Goal: Leave review/rating: Leave review/rating

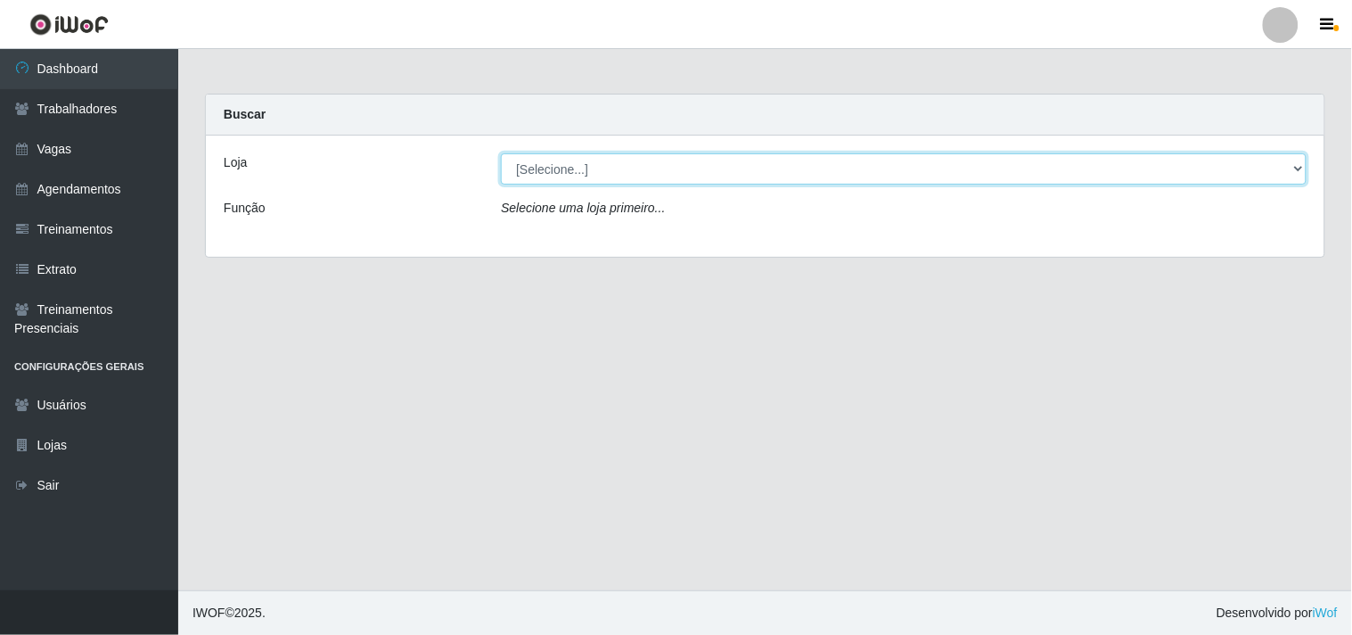
click at [579, 161] on select "[Selecione...] Supermercado Compre Bem - Itabaiana" at bounding box center [904, 168] width 806 height 31
select select "264"
click at [501, 153] on select "[Selecione...] Supermercado Compre Bem - Itabaiana" at bounding box center [904, 168] width 806 height 31
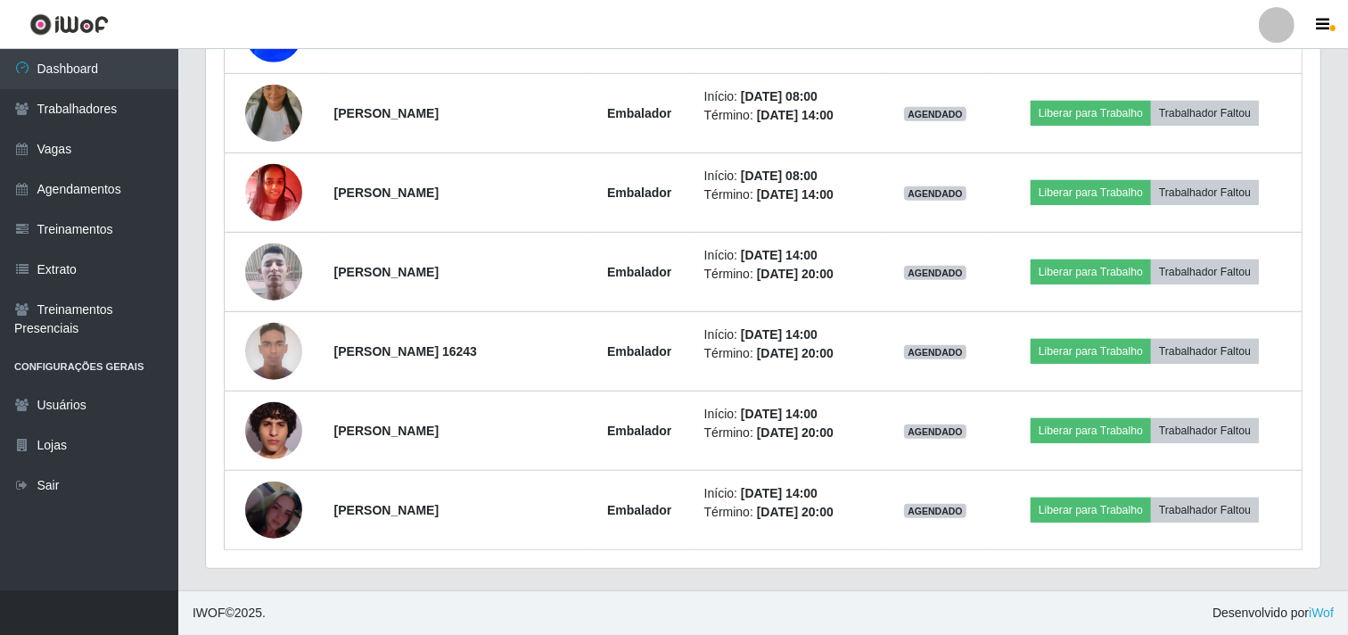
scroll to position [471, 0]
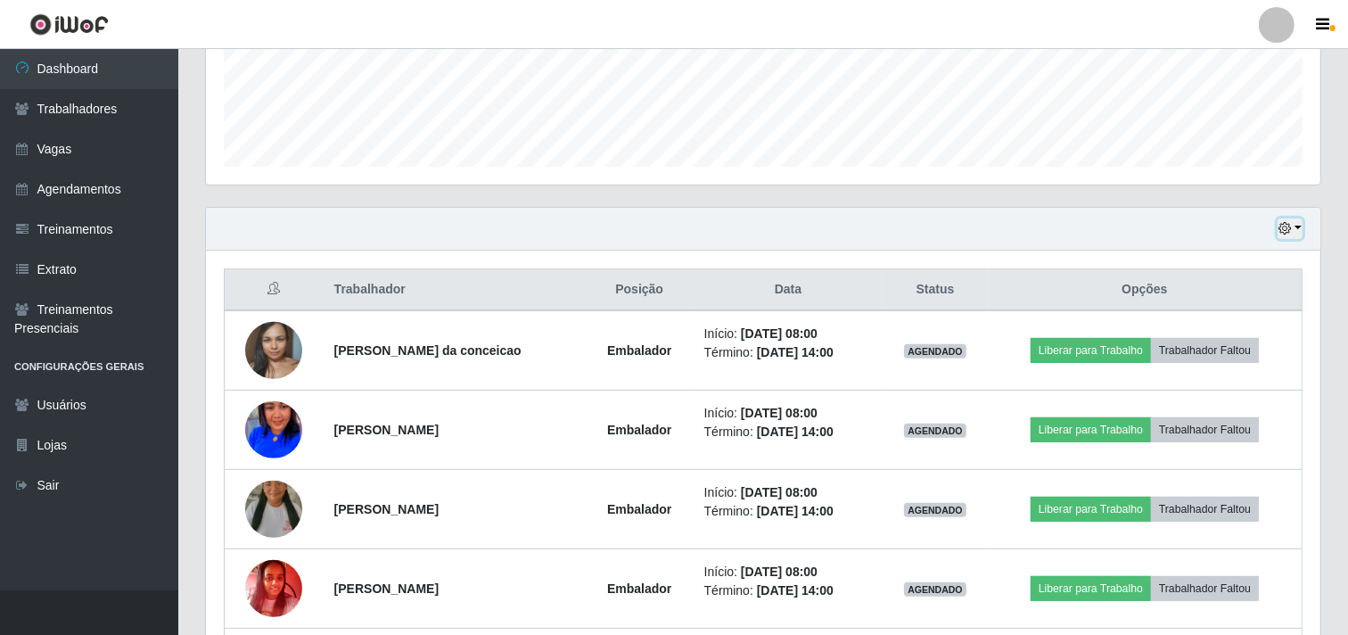
click at [1290, 226] on icon "button" at bounding box center [1284, 228] width 12 height 12
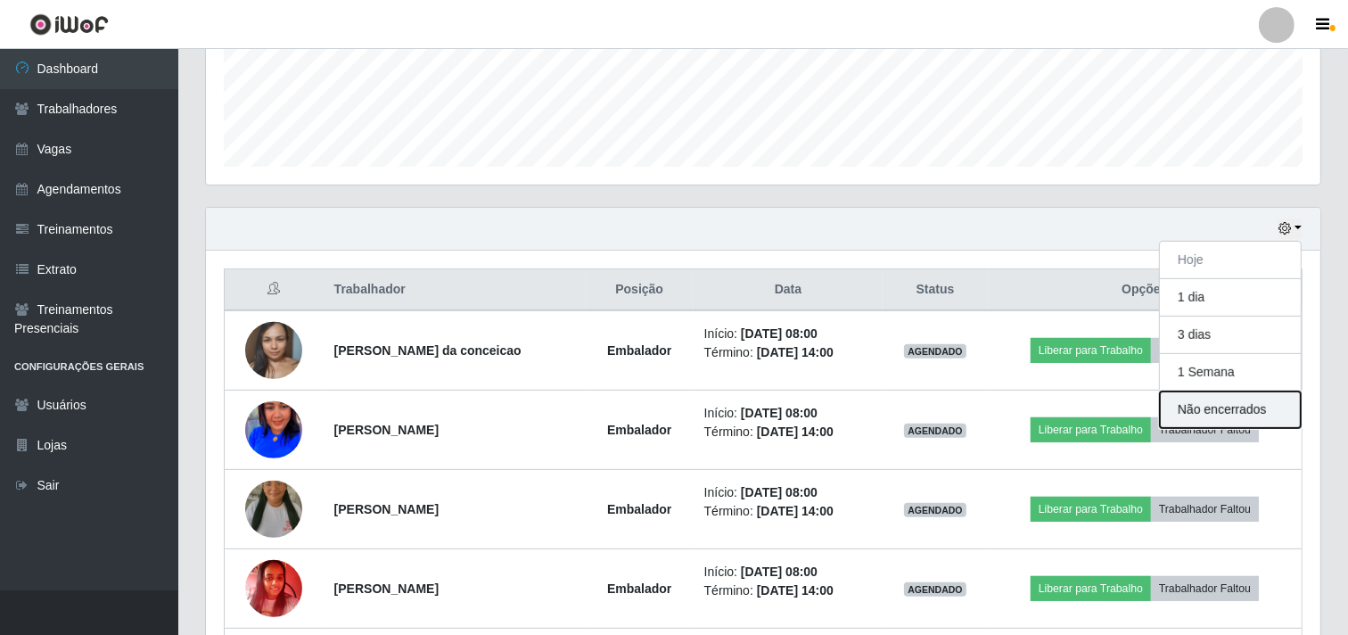
click at [1217, 406] on button "Não encerrados" at bounding box center [1230, 409] width 141 height 37
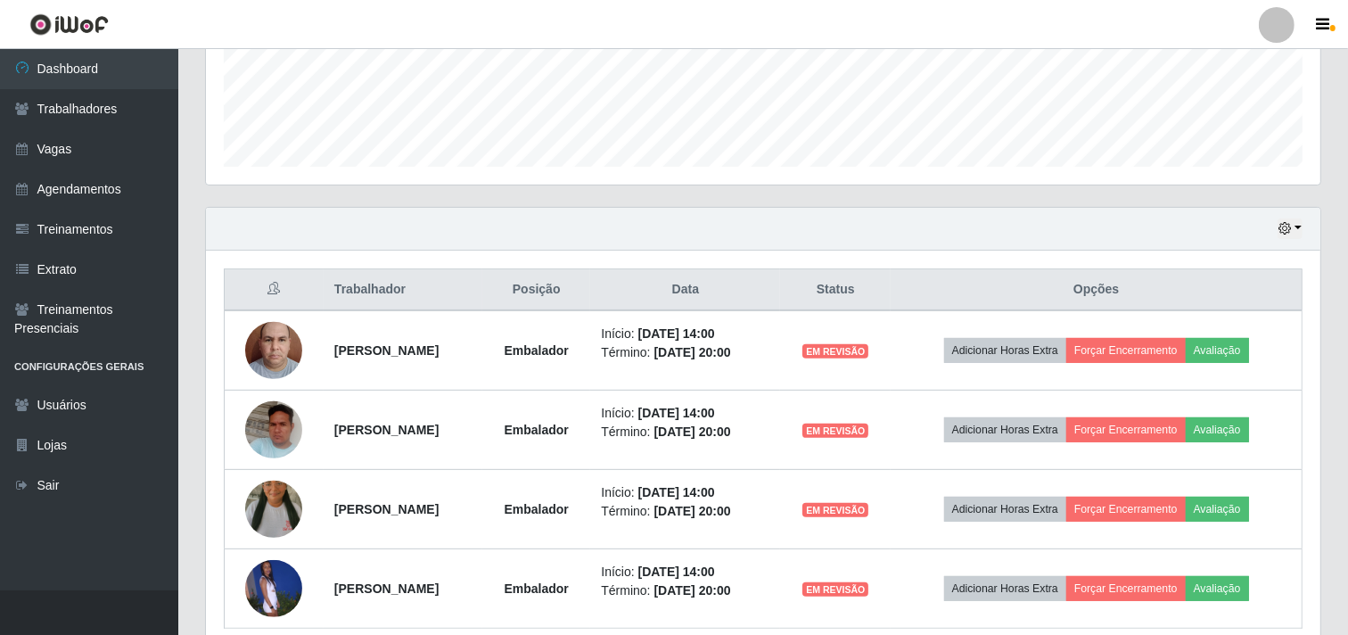
scroll to position [549, 0]
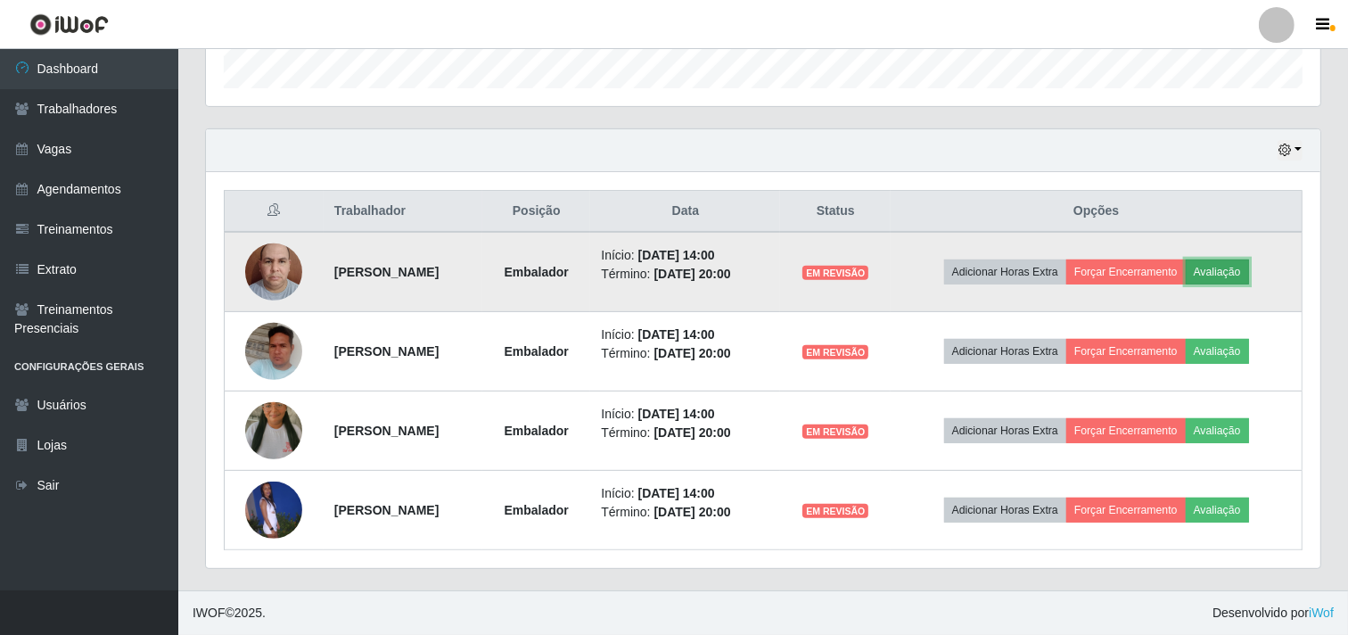
click at [1218, 273] on button "Avaliação" at bounding box center [1216, 271] width 63 height 25
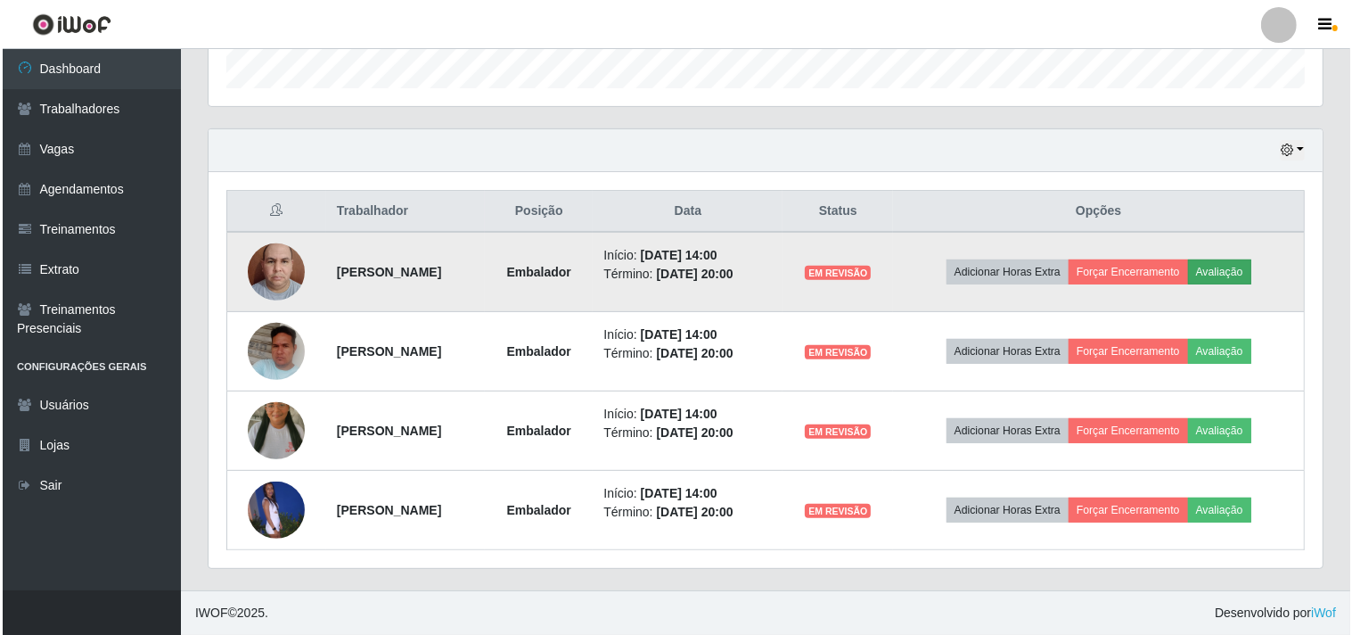
scroll to position [369, 1103]
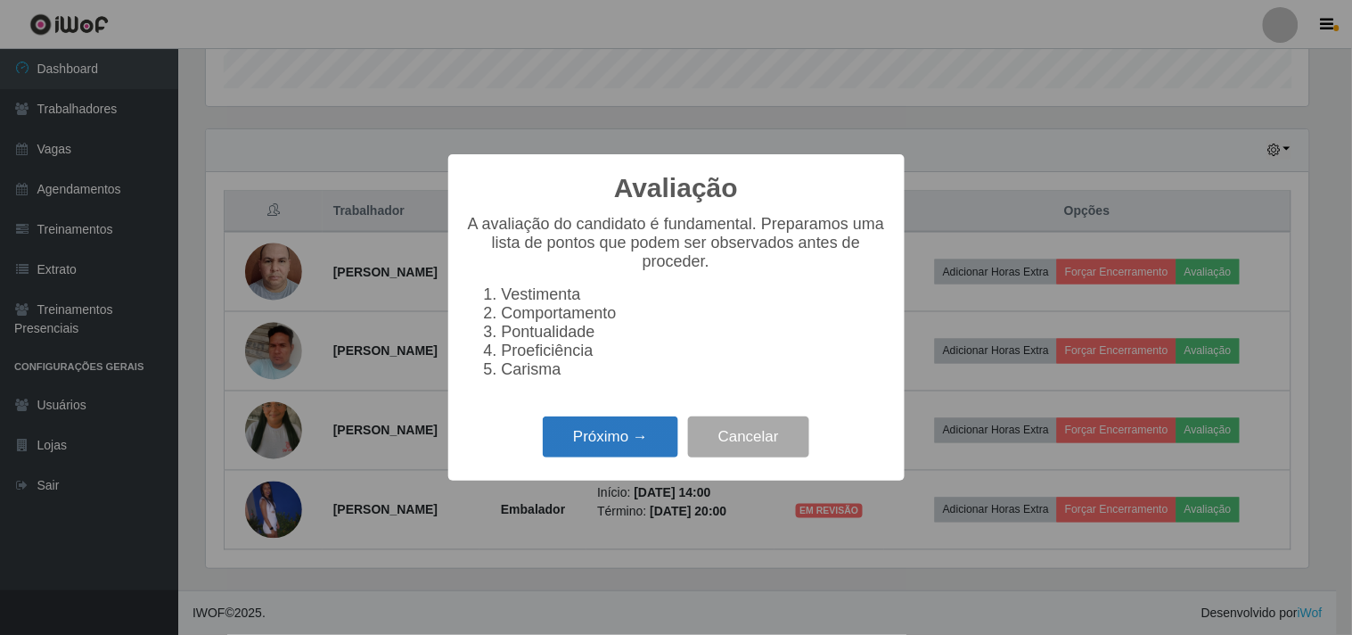
click at [610, 443] on button "Próximo →" at bounding box center [610, 437] width 135 height 42
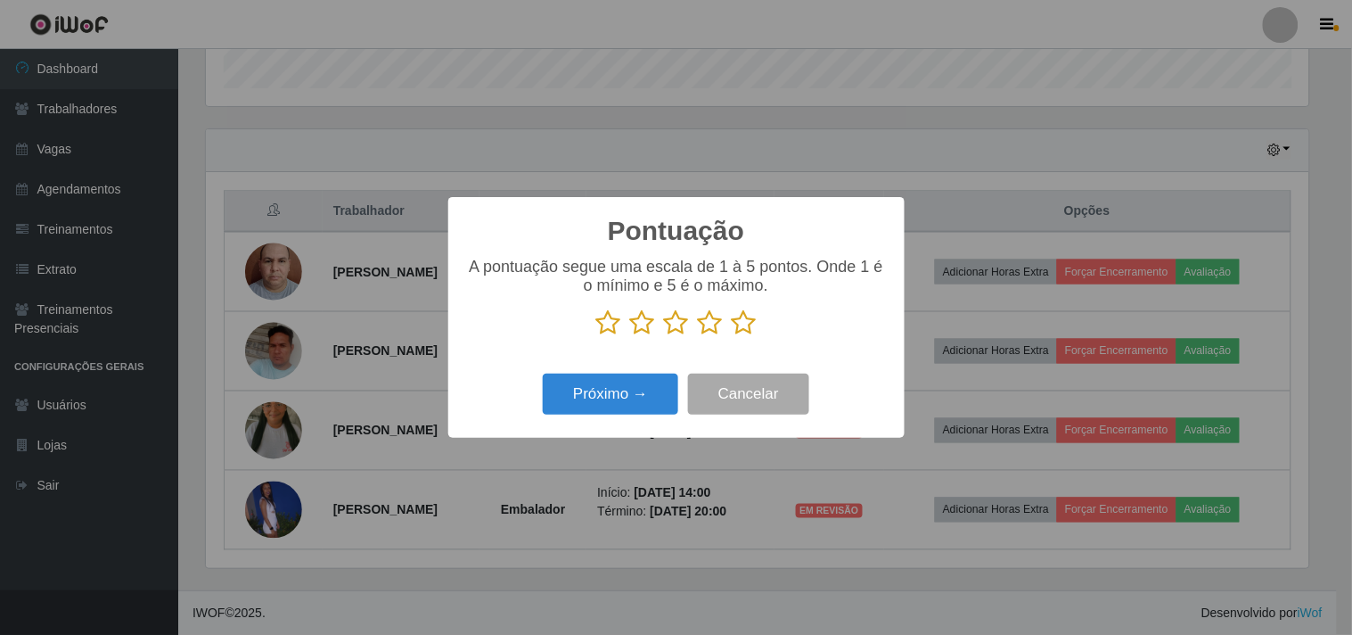
scroll to position [890924, 890190]
click at [741, 328] on icon at bounding box center [744, 322] width 25 height 27
click at [732, 336] on input "radio" at bounding box center [732, 336] width 0 height 0
click at [640, 390] on button "Próximo →" at bounding box center [610, 394] width 135 height 42
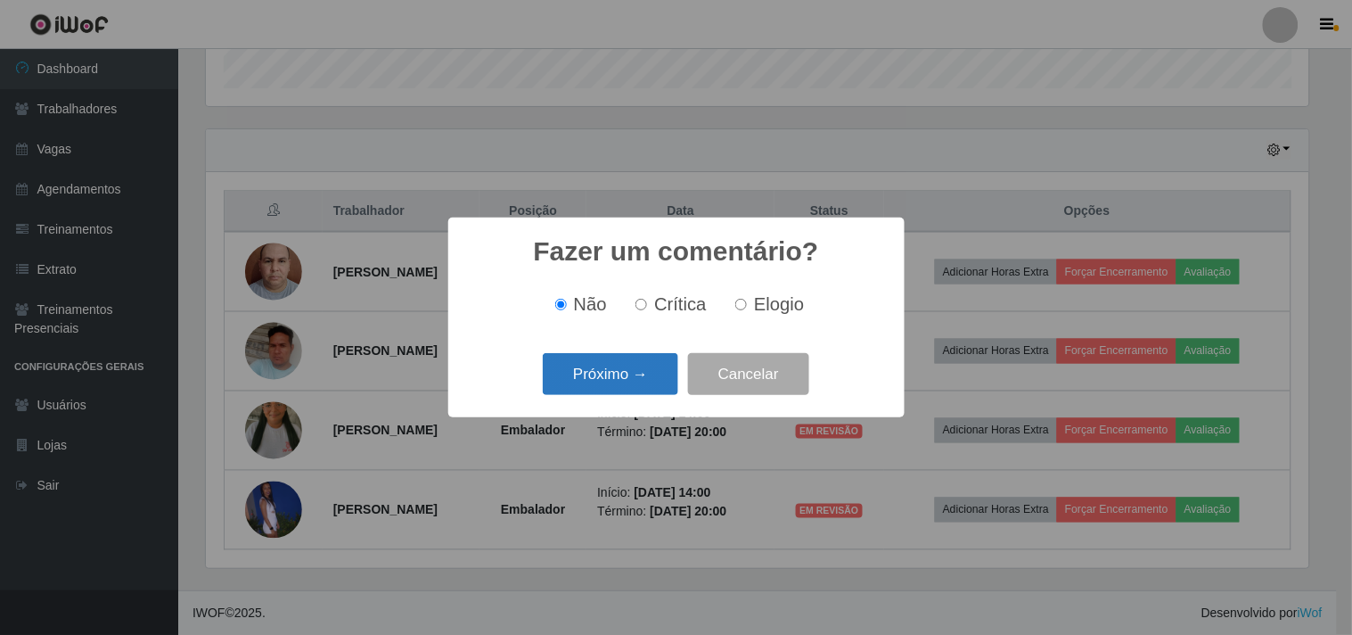
click at [616, 360] on button "Próximo →" at bounding box center [610, 374] width 135 height 42
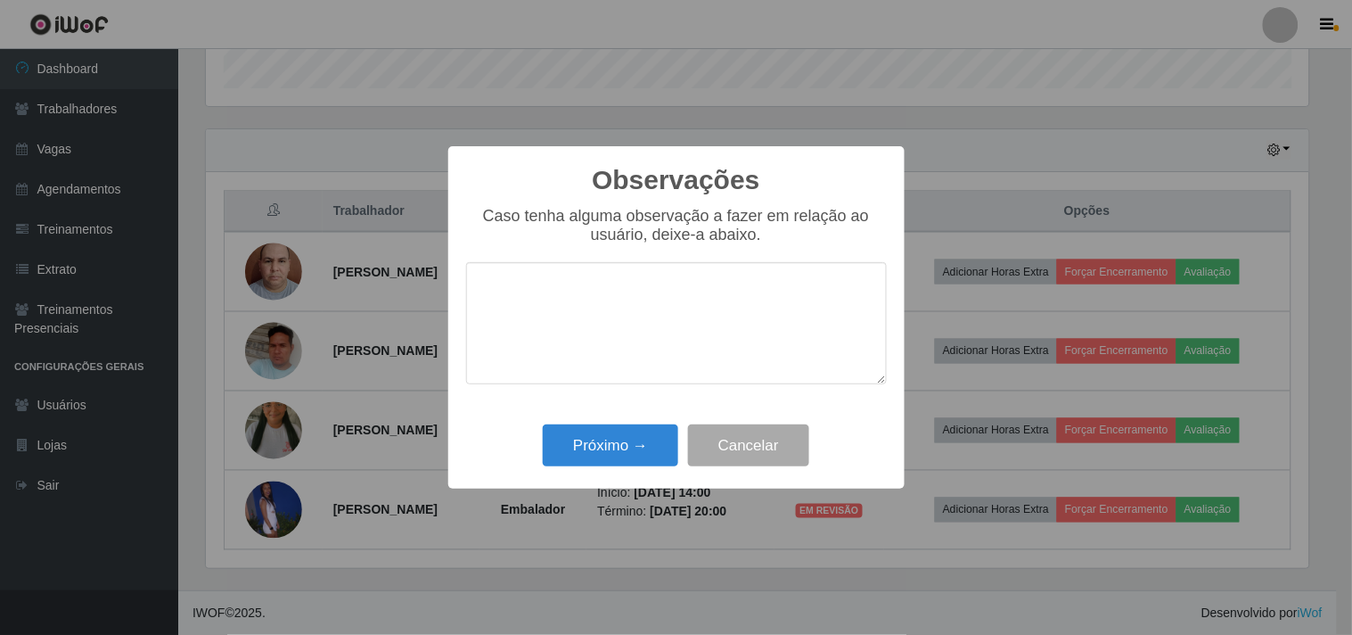
click at [628, 379] on textarea at bounding box center [676, 323] width 421 height 122
click at [636, 453] on button "Próximo →" at bounding box center [610, 445] width 135 height 42
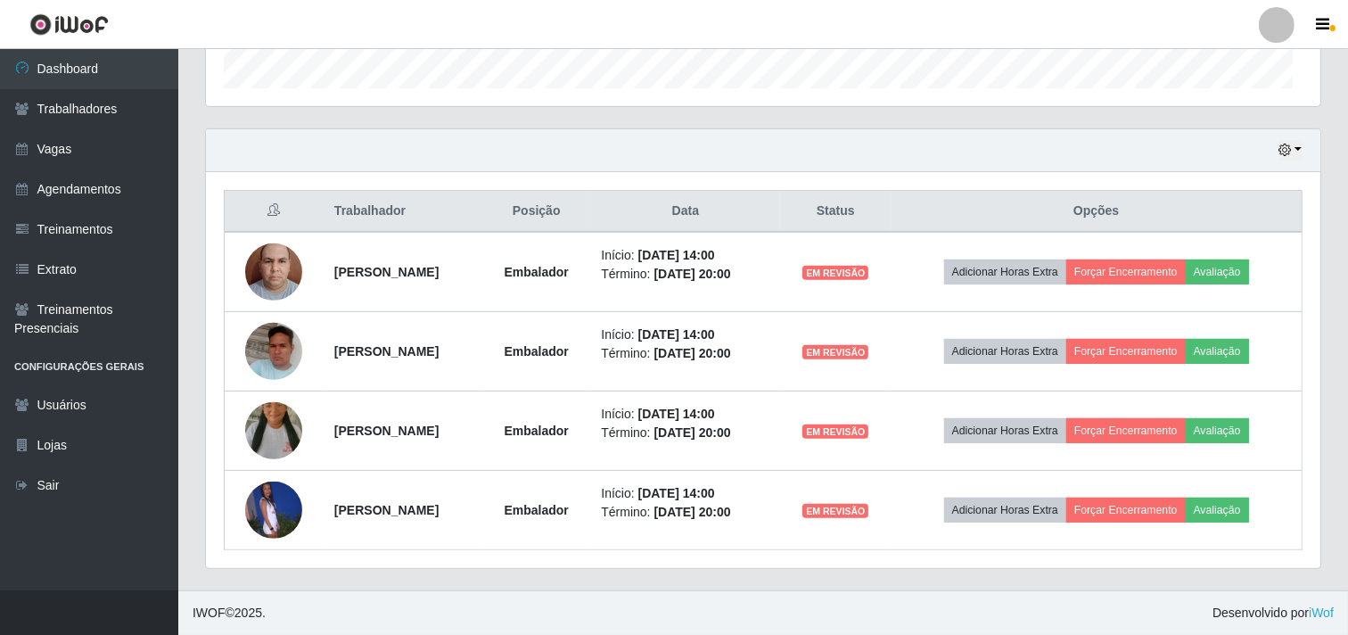
scroll to position [369, 1114]
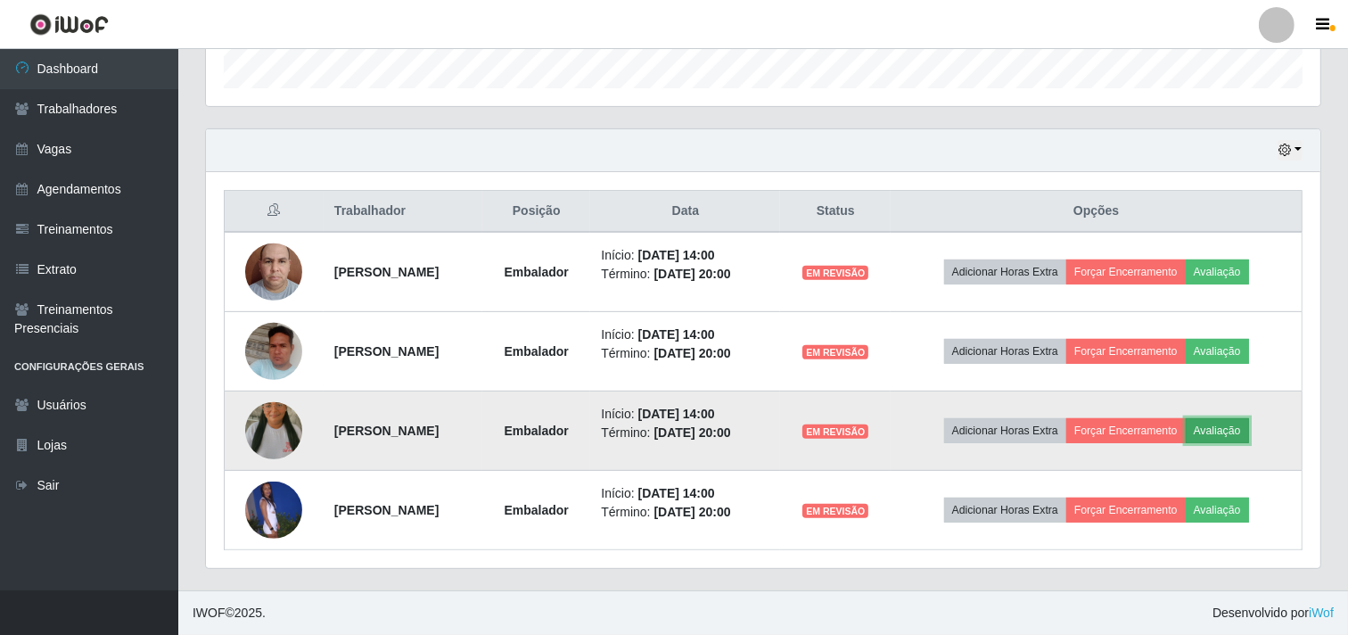
click at [1237, 422] on button "Avaliação" at bounding box center [1216, 430] width 63 height 25
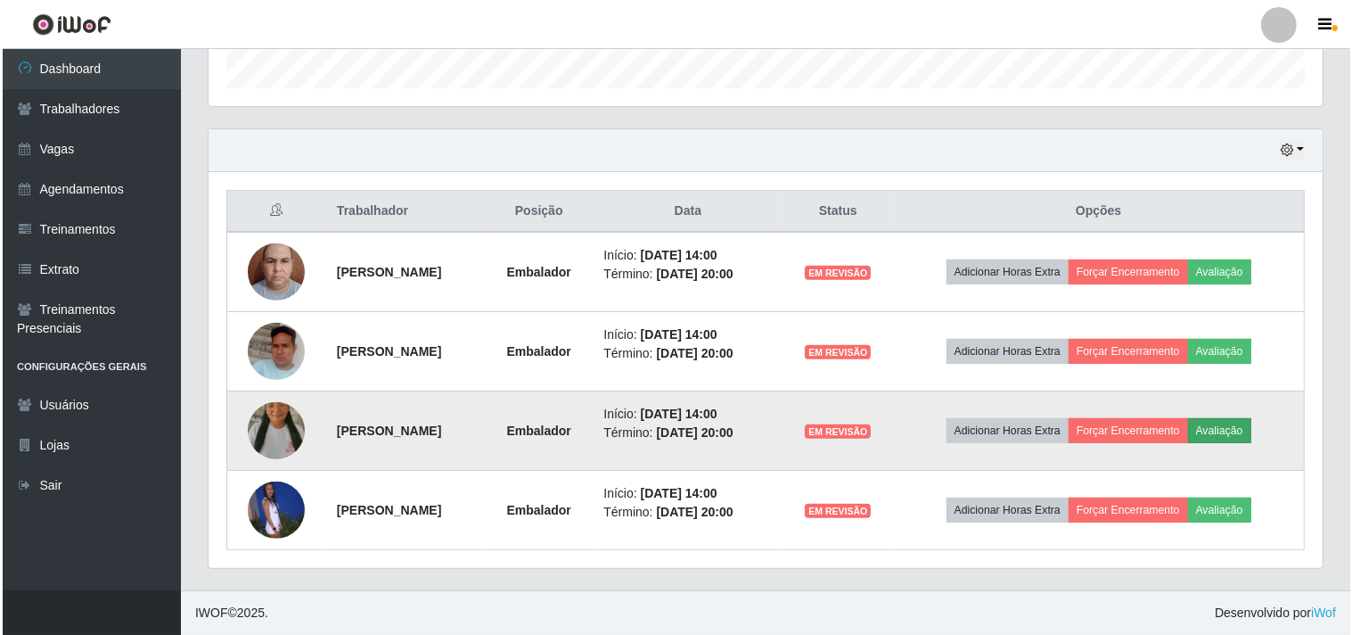
scroll to position [369, 1103]
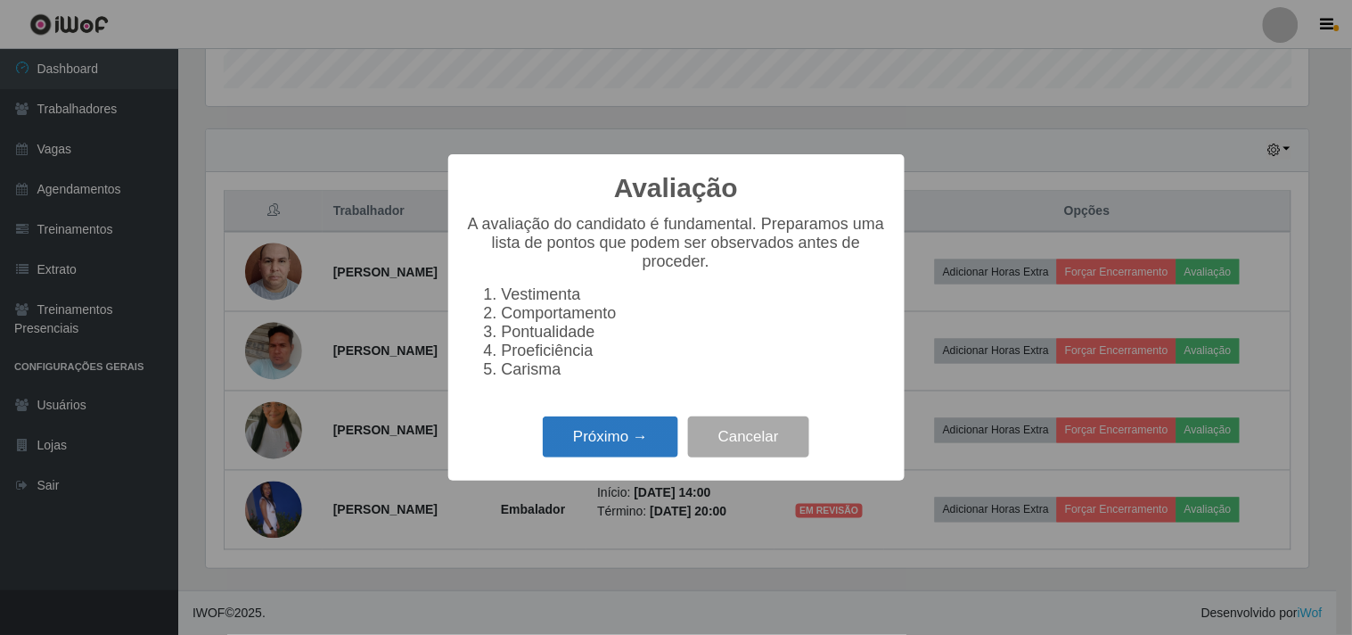
click at [601, 447] on button "Próximo →" at bounding box center [610, 437] width 135 height 42
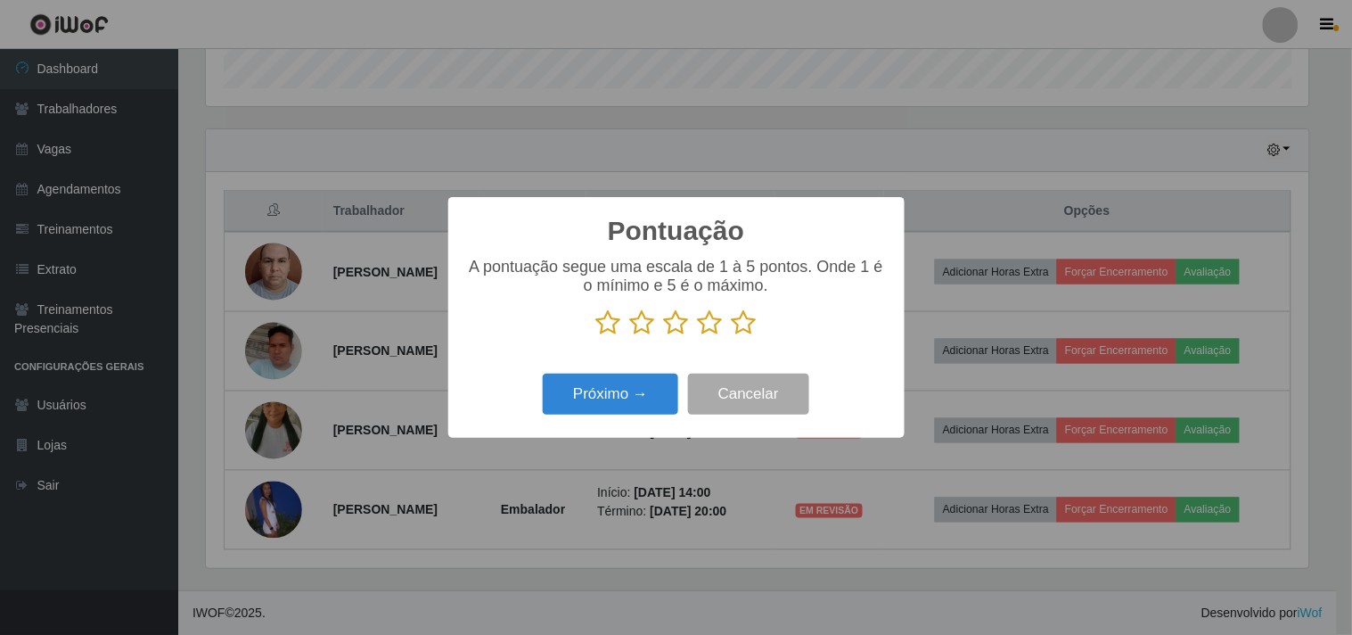
click at [749, 321] on icon at bounding box center [744, 322] width 25 height 27
click at [732, 336] on input "radio" at bounding box center [732, 336] width 0 height 0
click at [630, 389] on button "Próximo →" at bounding box center [610, 394] width 135 height 42
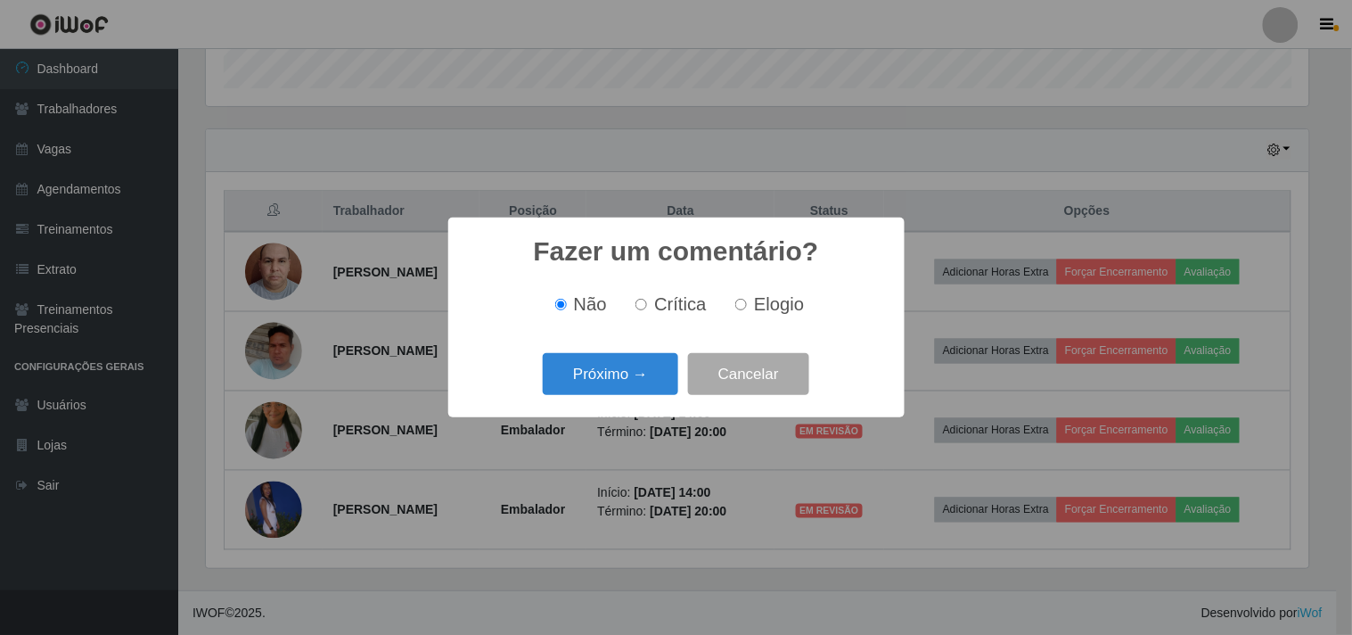
click at [630, 389] on button "Próximo →" at bounding box center [610, 374] width 135 height 42
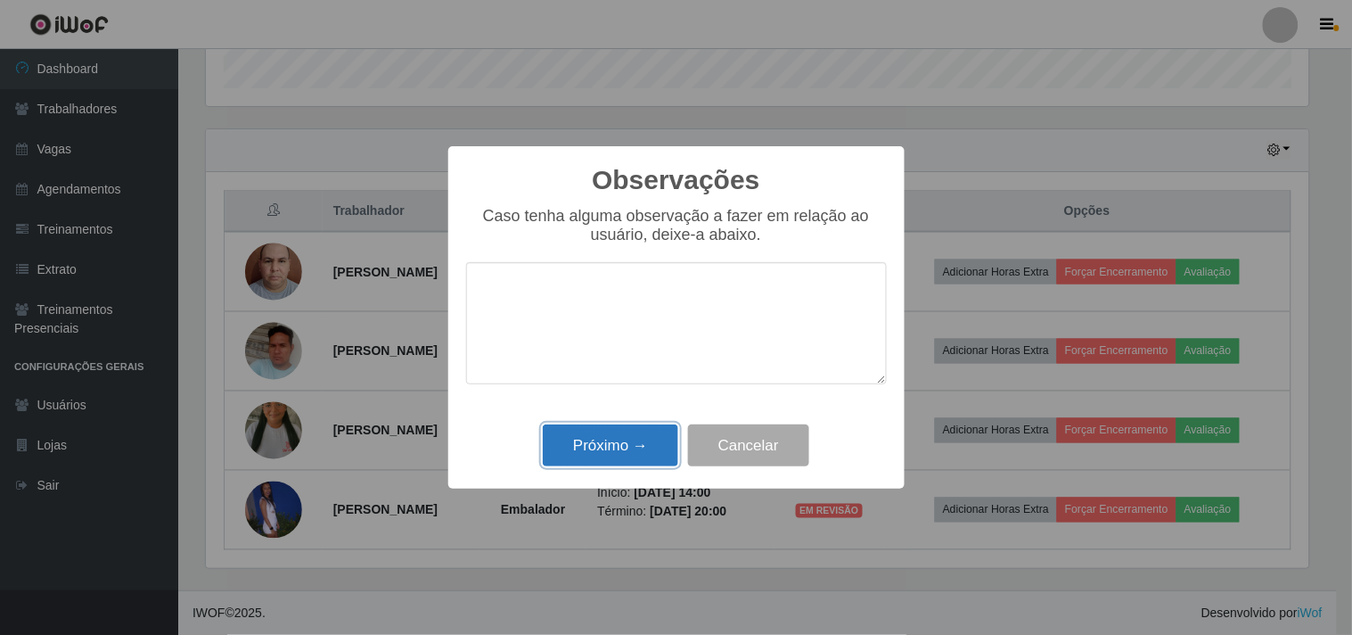
click at [586, 453] on button "Próximo →" at bounding box center [610, 445] width 135 height 42
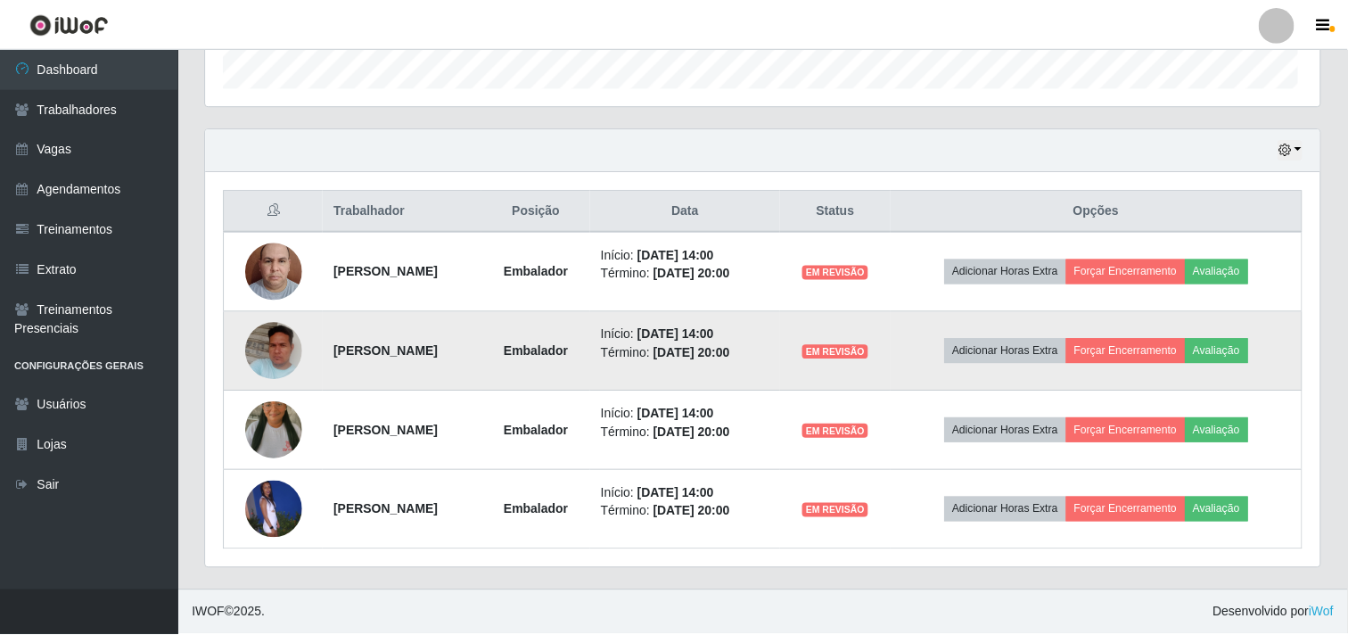
scroll to position [369, 1114]
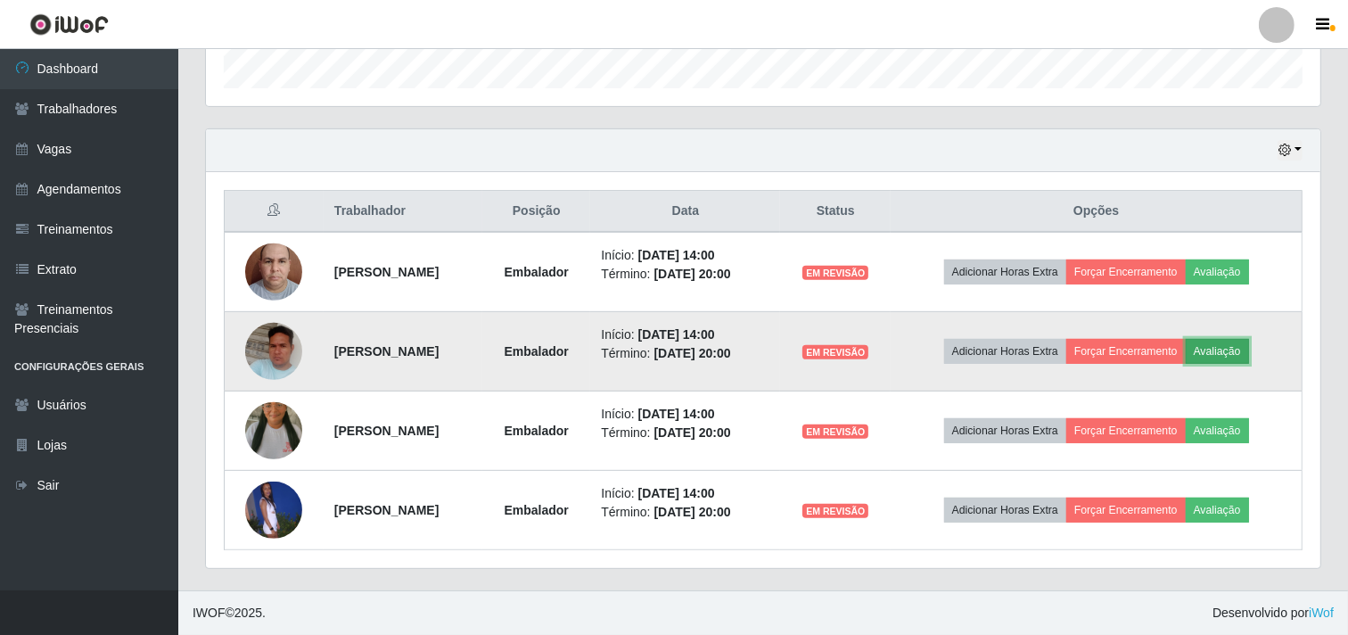
click at [1237, 348] on button "Avaliação" at bounding box center [1216, 351] width 63 height 25
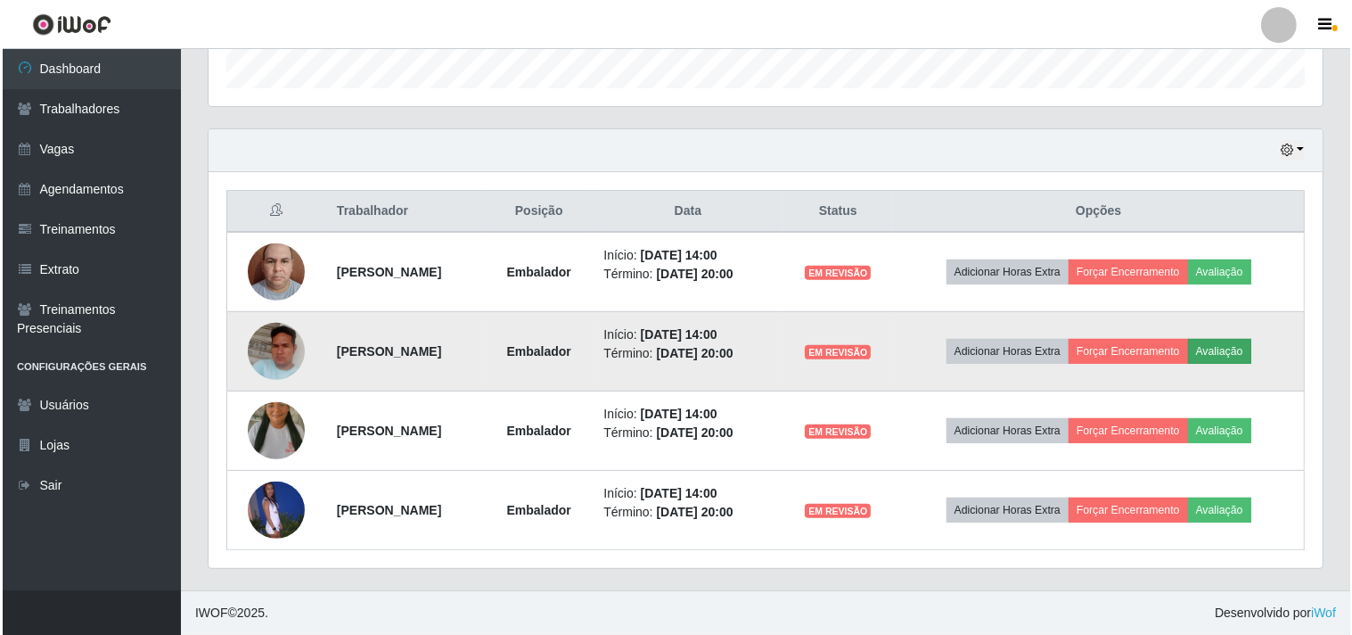
scroll to position [369, 1103]
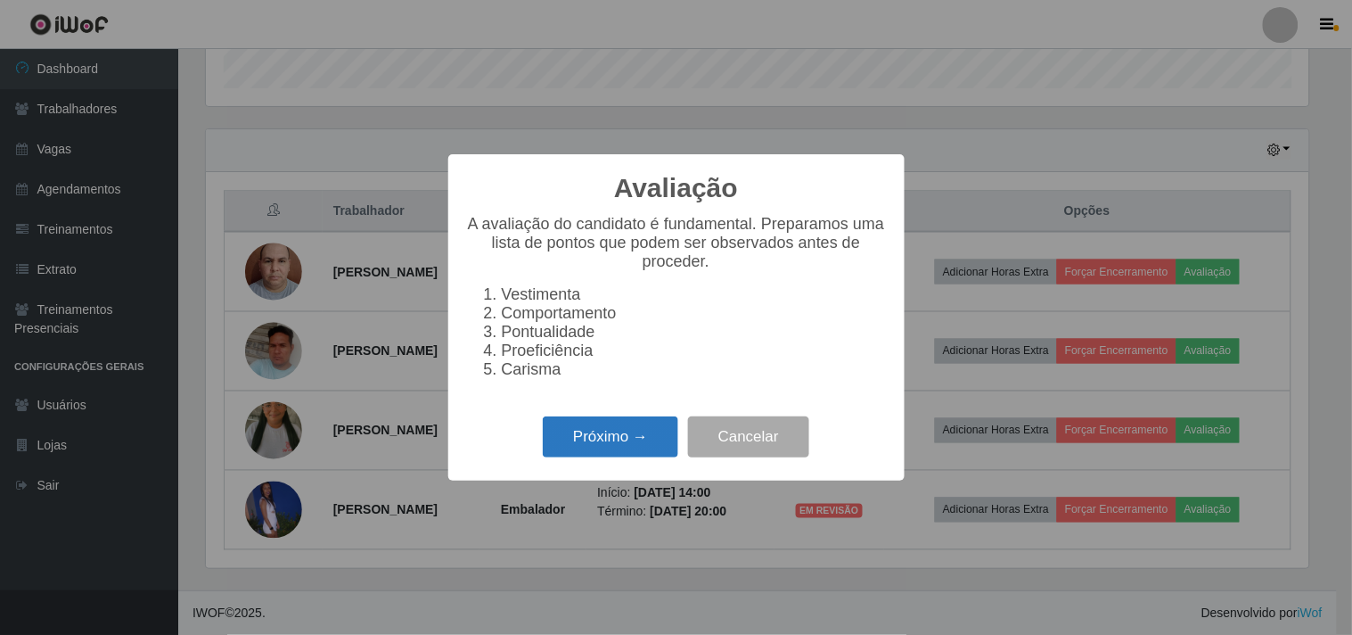
click at [617, 440] on button "Próximo →" at bounding box center [610, 437] width 135 height 42
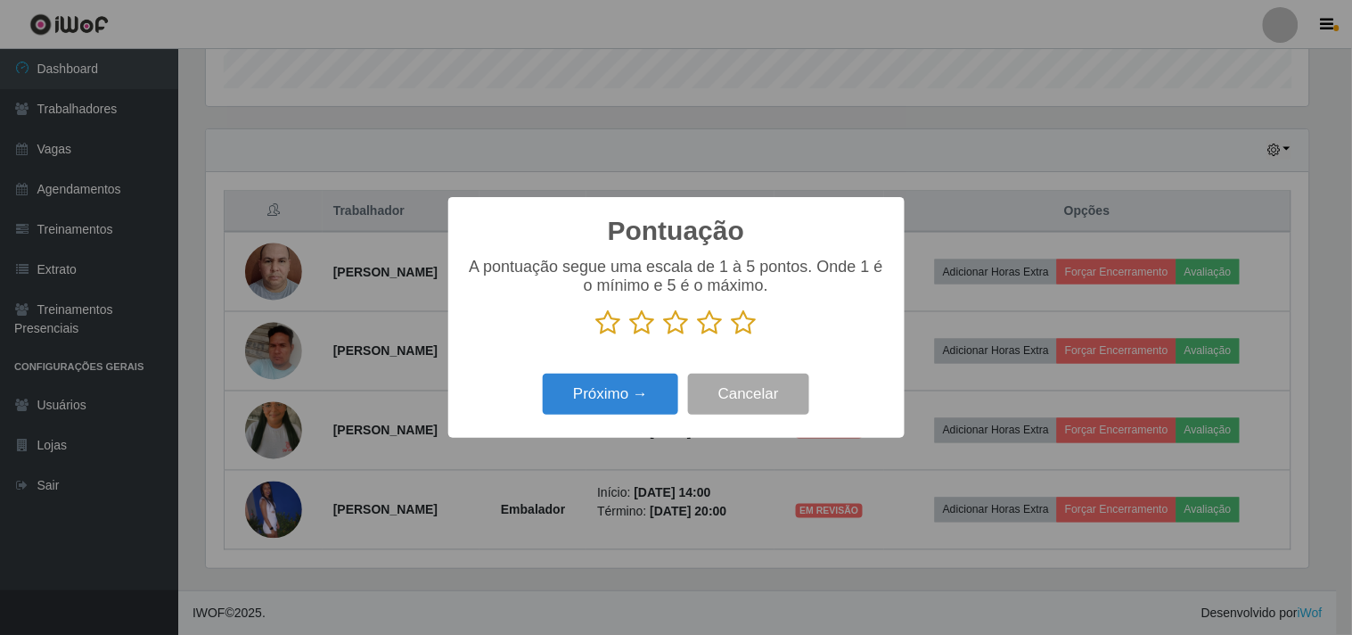
scroll to position [890924, 890190]
click at [734, 324] on icon at bounding box center [744, 322] width 25 height 27
click at [732, 336] on input "radio" at bounding box center [732, 336] width 0 height 0
click at [609, 408] on button "Próximo →" at bounding box center [610, 394] width 135 height 42
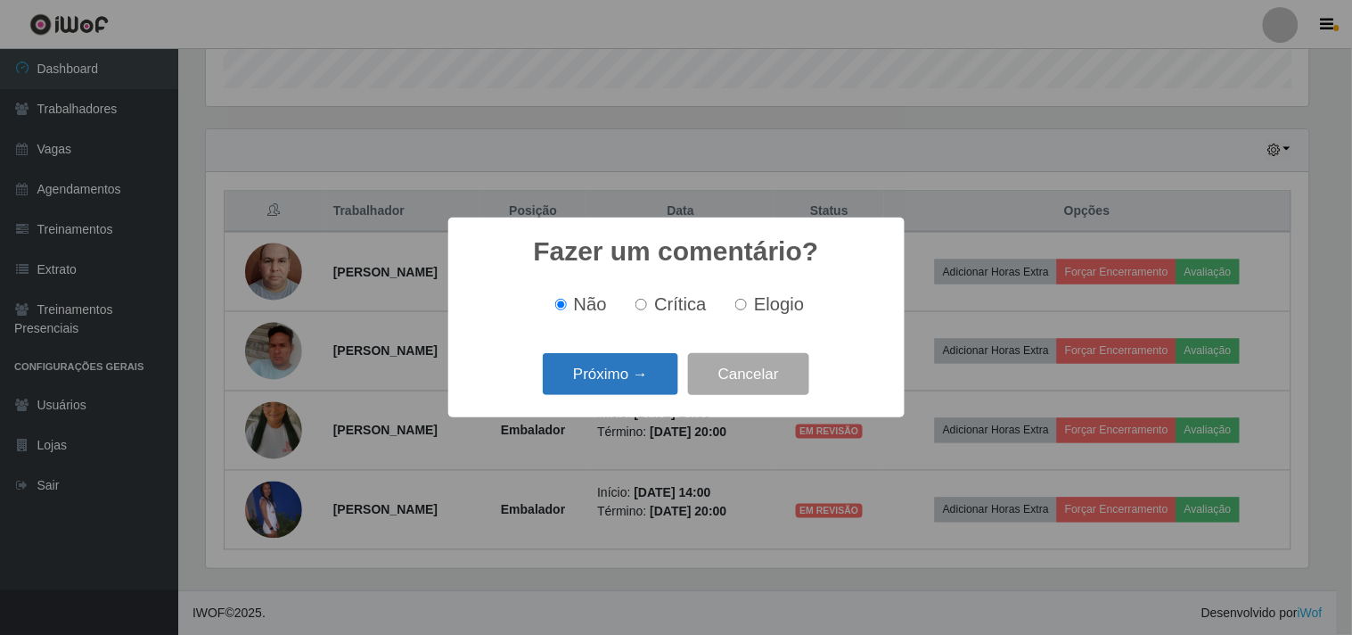
click at [602, 381] on button "Próximo →" at bounding box center [610, 374] width 135 height 42
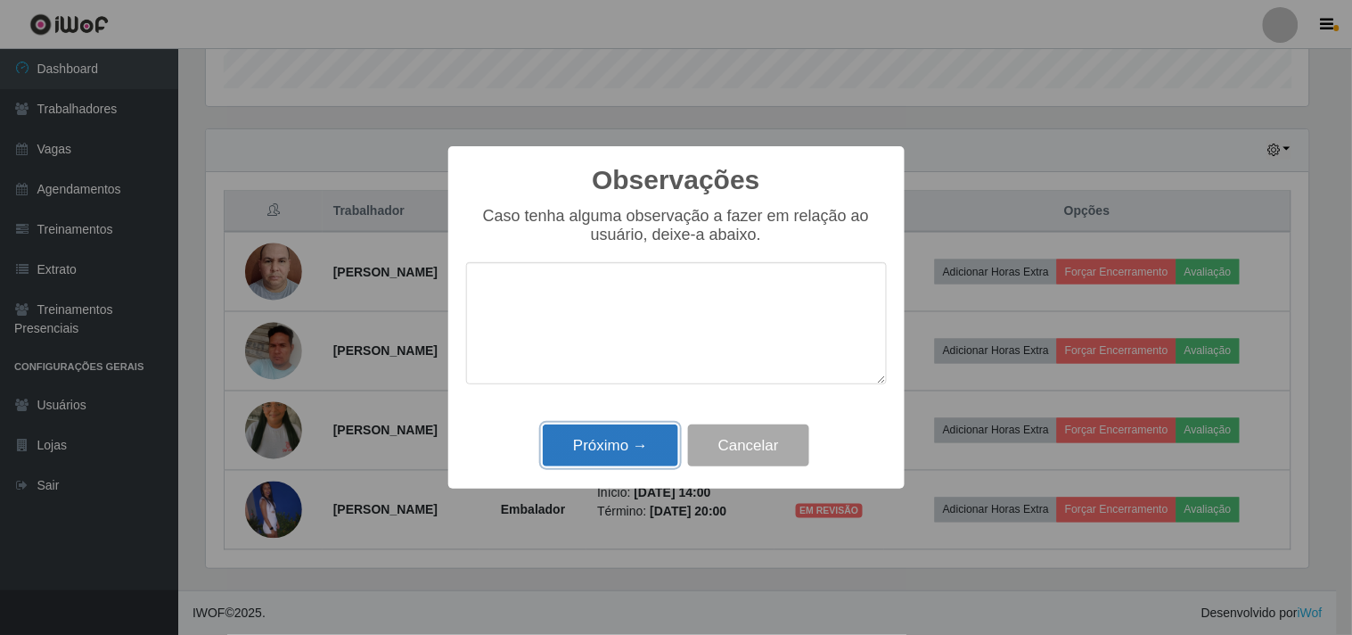
click at [593, 443] on button "Próximo →" at bounding box center [610, 445] width 135 height 42
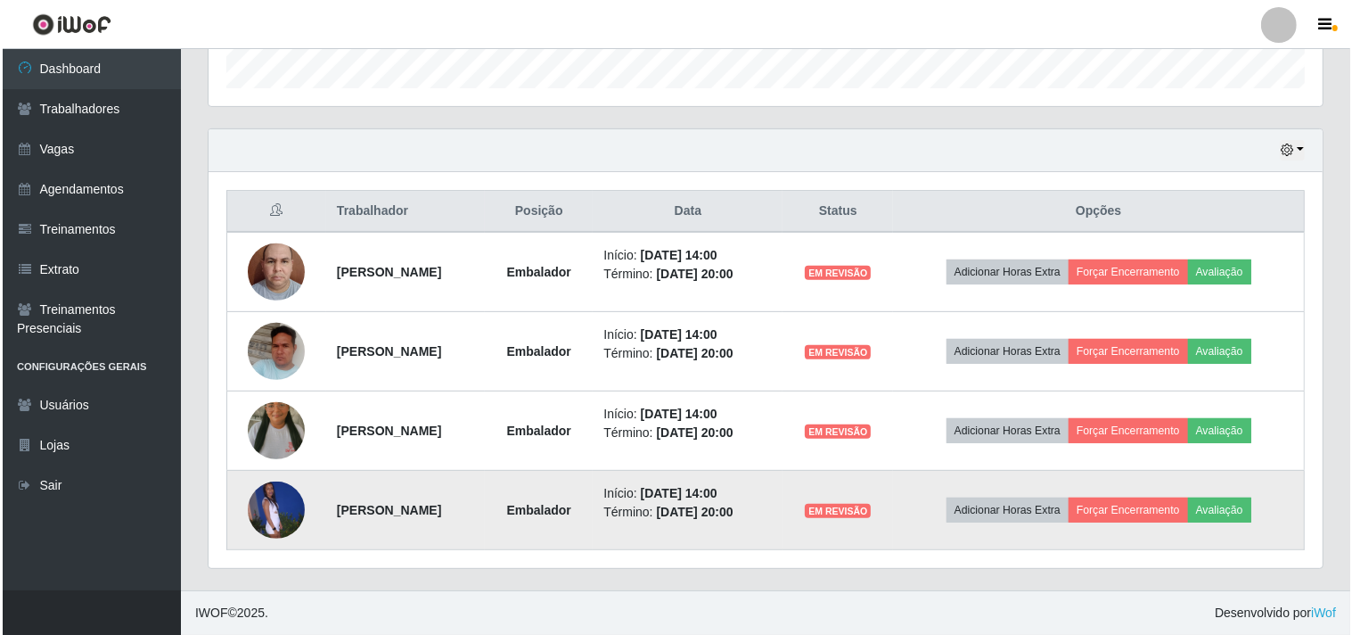
scroll to position [369, 1114]
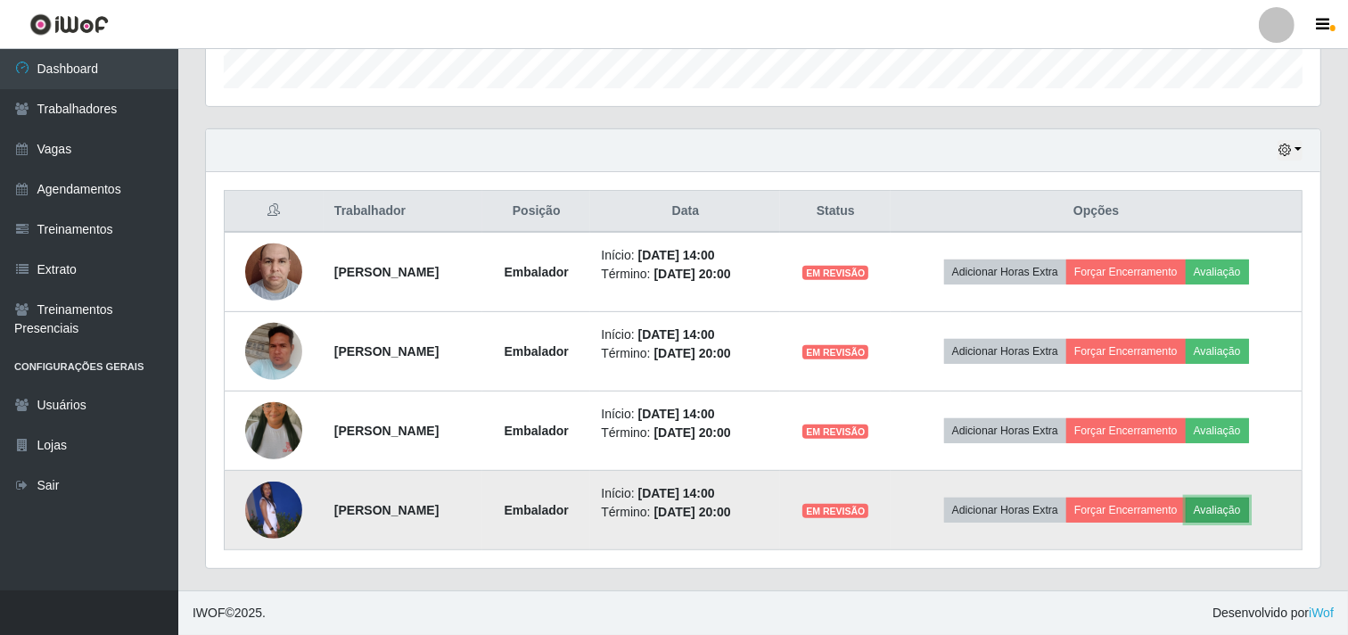
click at [1236, 505] on button "Avaliação" at bounding box center [1216, 509] width 63 height 25
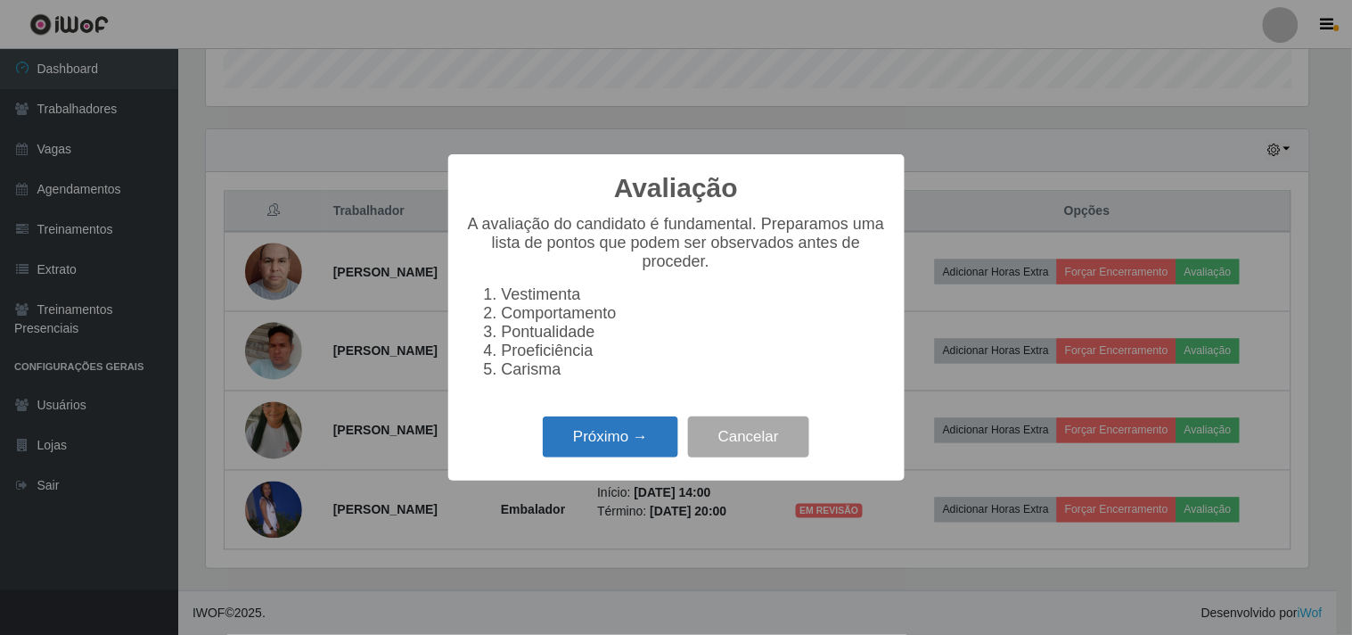
click at [575, 446] on button "Próximo →" at bounding box center [610, 437] width 135 height 42
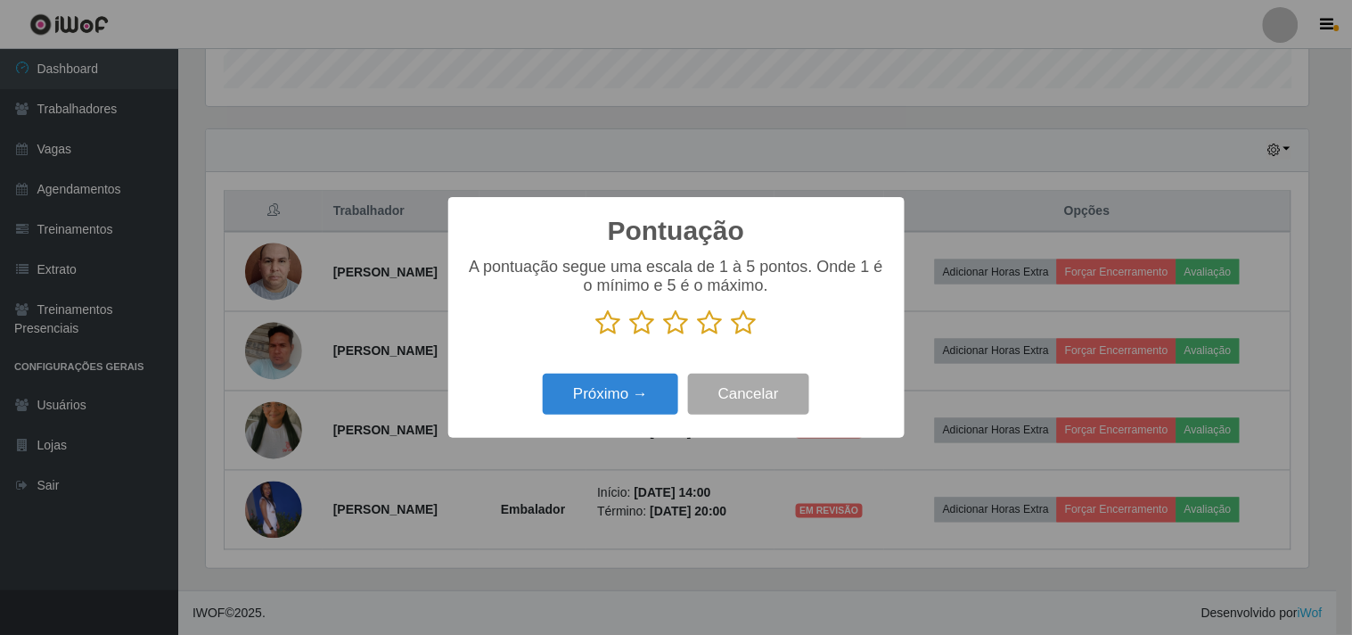
scroll to position [890924, 890190]
click at [743, 324] on icon at bounding box center [744, 322] width 25 height 27
click at [732, 336] on input "radio" at bounding box center [732, 336] width 0 height 0
click at [615, 398] on button "Próximo →" at bounding box center [610, 394] width 135 height 42
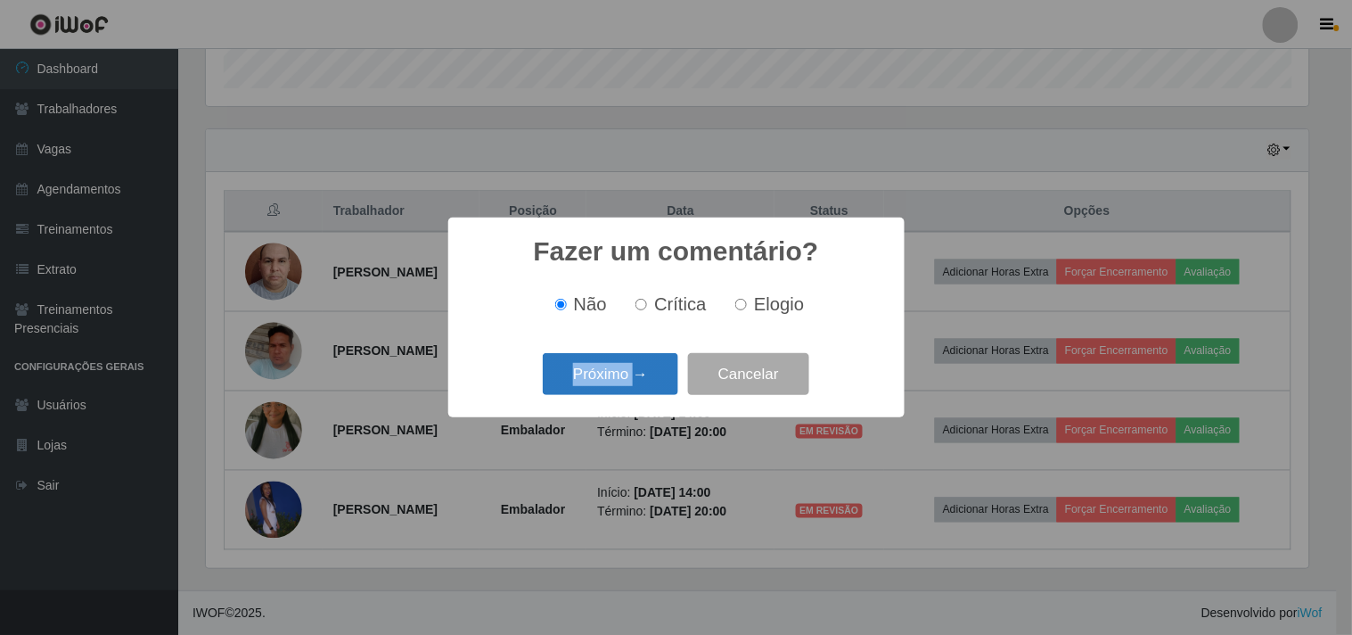
click at [615, 398] on div "Próximo → Cancelar" at bounding box center [676, 373] width 421 height 51
click at [600, 380] on button "Próximo →" at bounding box center [610, 374] width 135 height 42
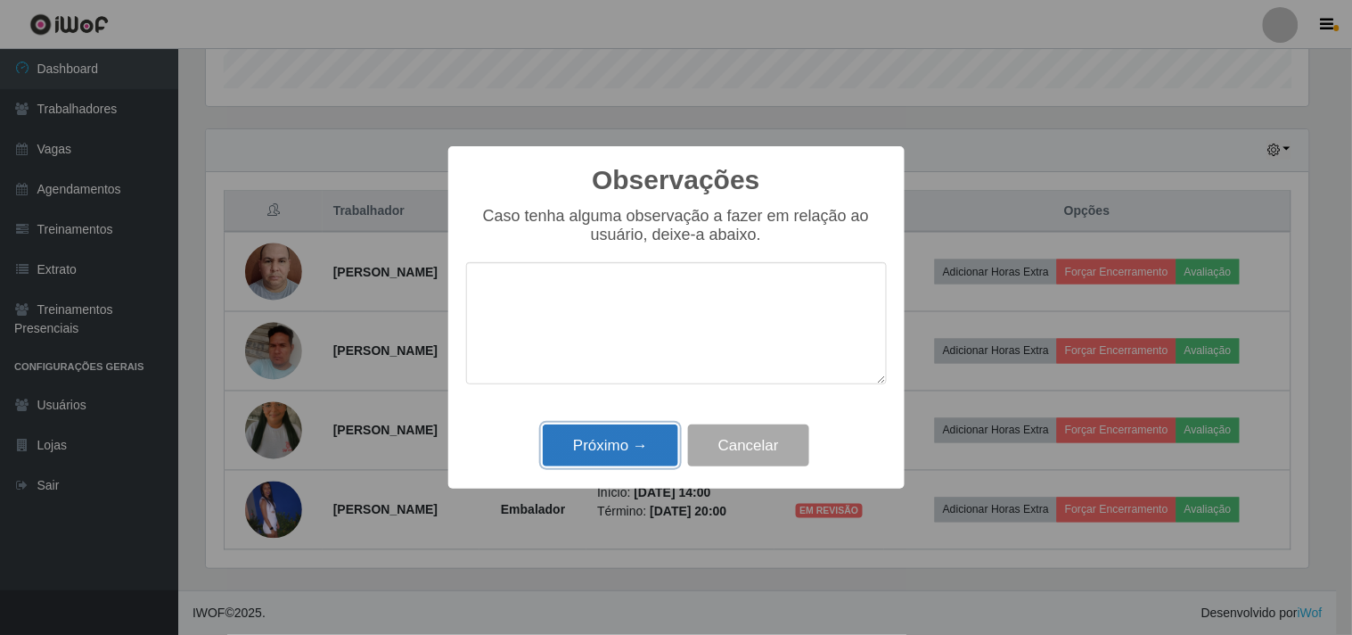
click at [613, 447] on button "Próximo →" at bounding box center [610, 445] width 135 height 42
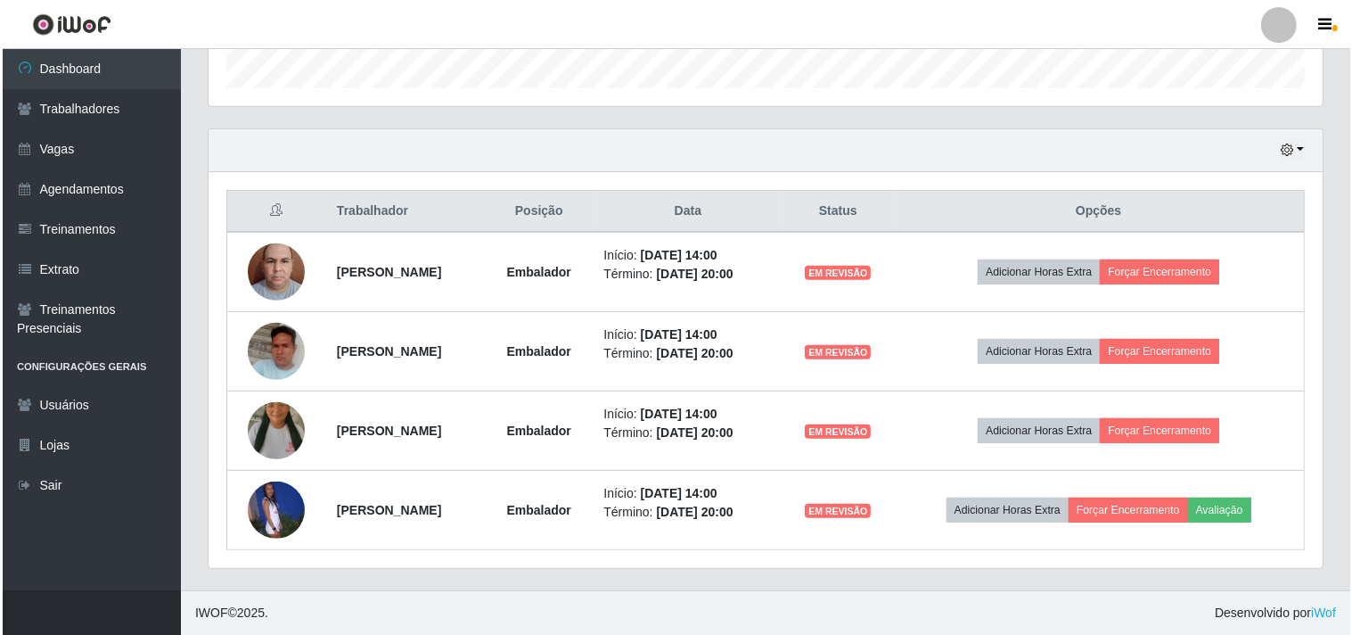
scroll to position [369, 1114]
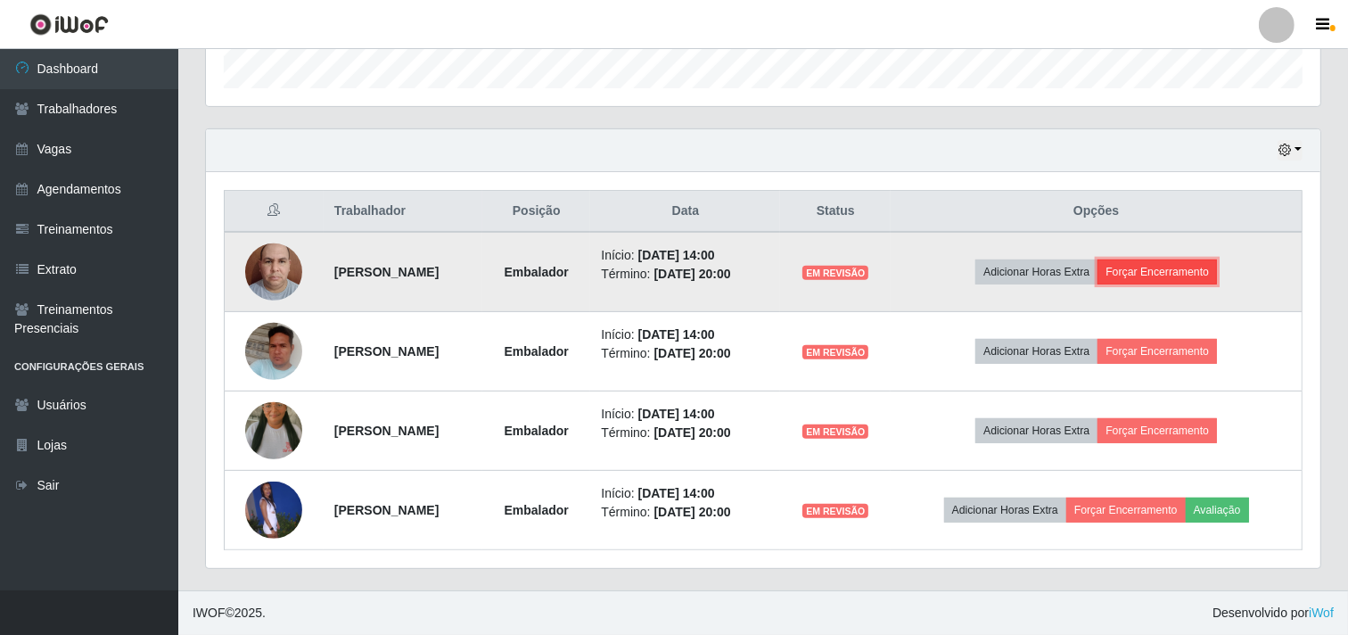
click at [1172, 267] on button "Forçar Encerramento" at bounding box center [1156, 271] width 119 height 25
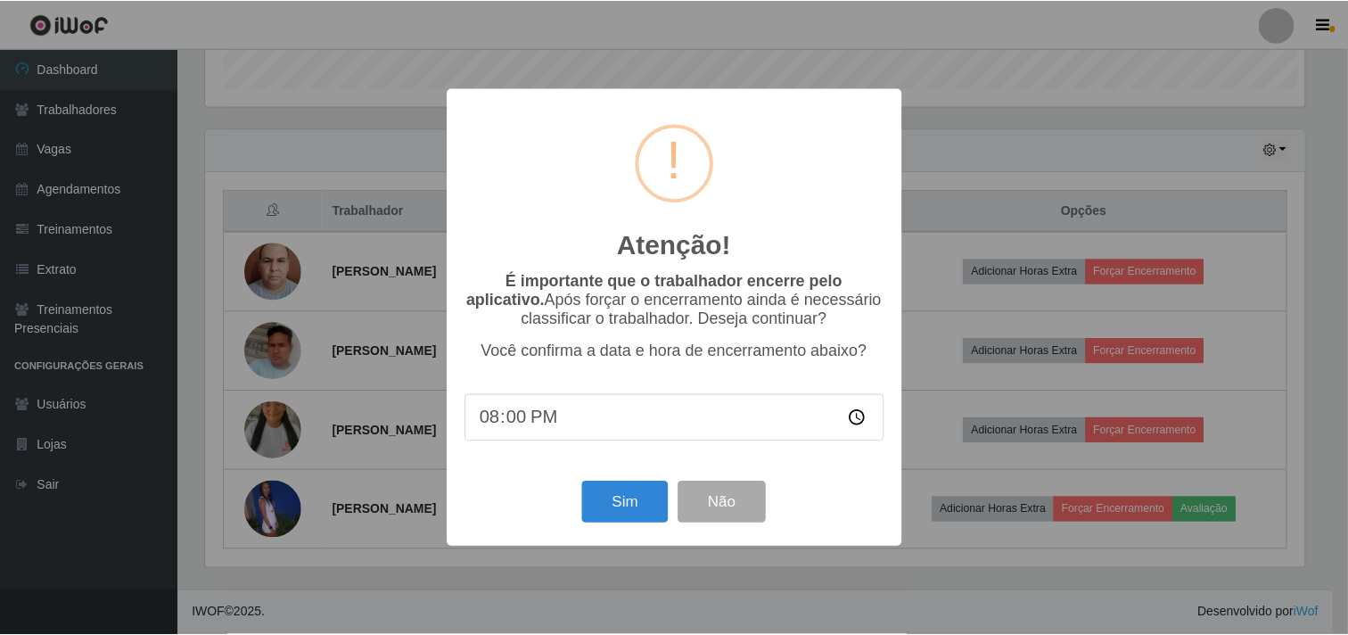
scroll to position [369, 1103]
click at [652, 503] on button "Sim" at bounding box center [627, 502] width 86 height 42
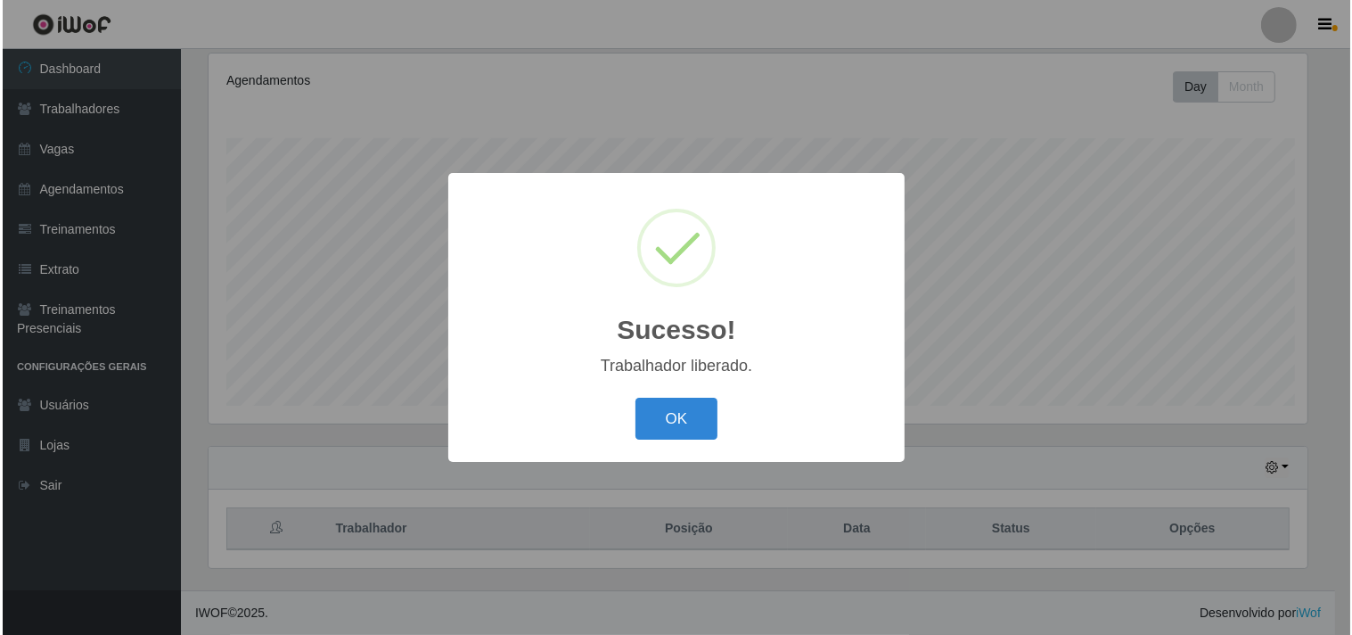
scroll to position [0, 0]
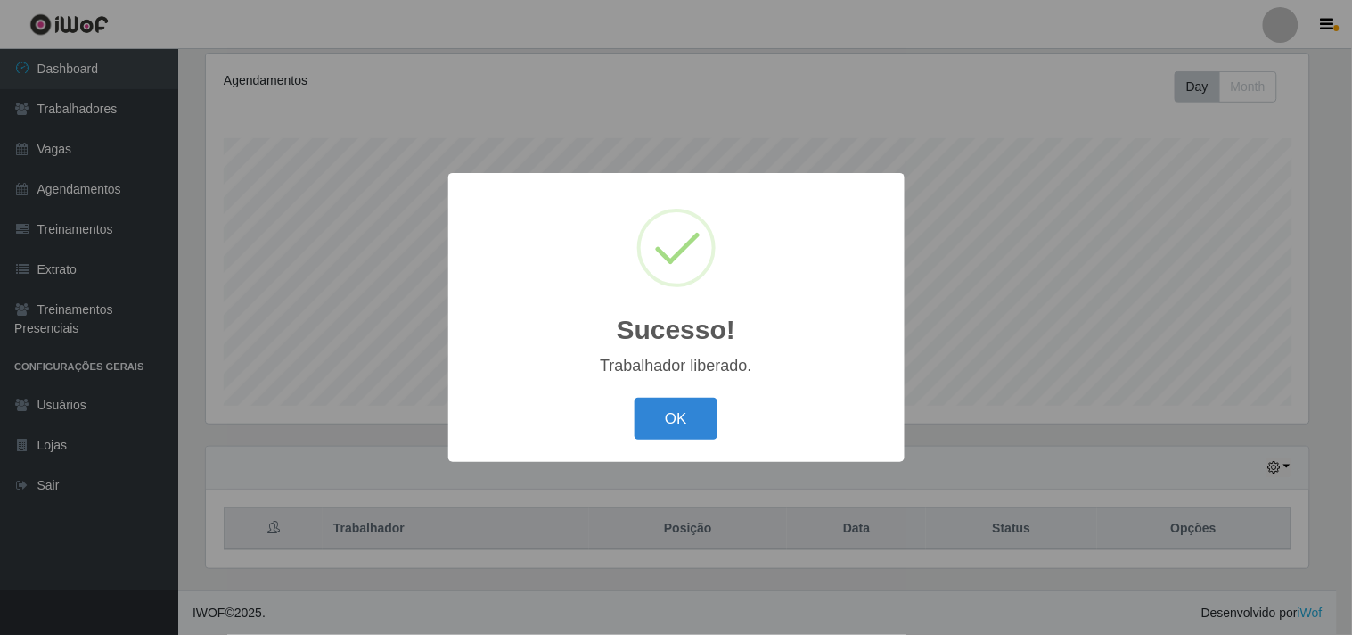
click at [635, 398] on button "OK" at bounding box center [676, 419] width 83 height 42
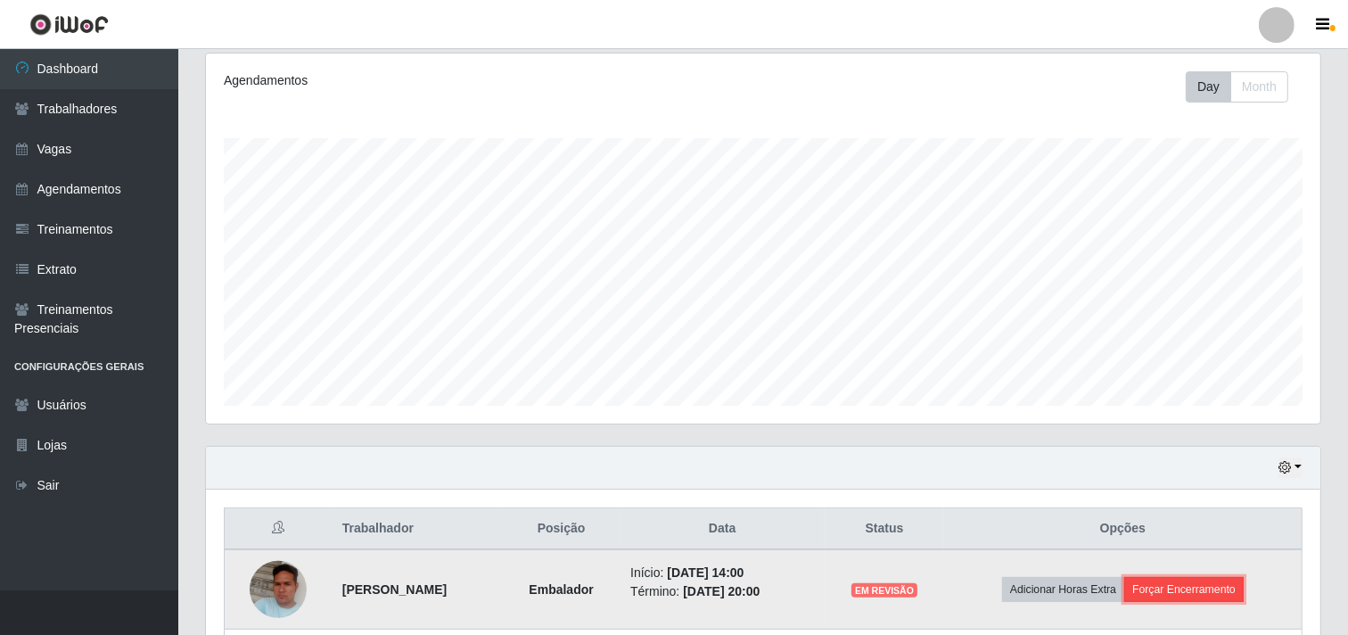
click at [1234, 593] on button "Forçar Encerramento" at bounding box center [1183, 589] width 119 height 25
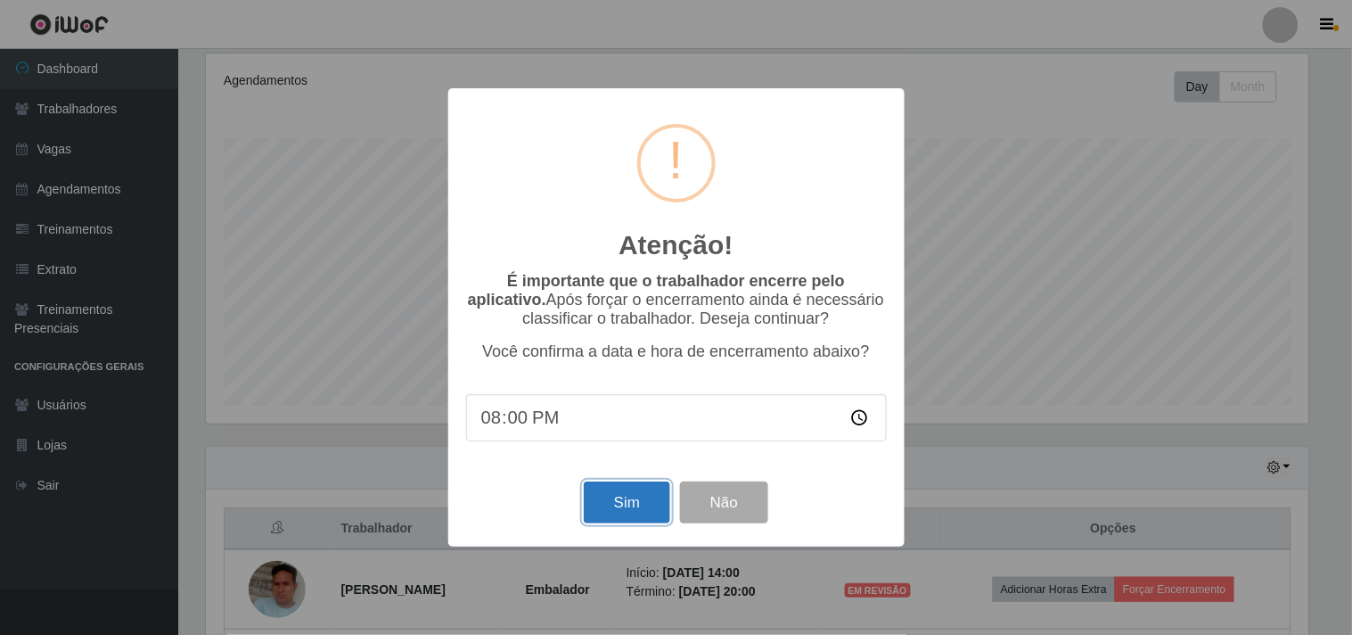
click at [609, 504] on button "Sim" at bounding box center [627, 502] width 86 height 42
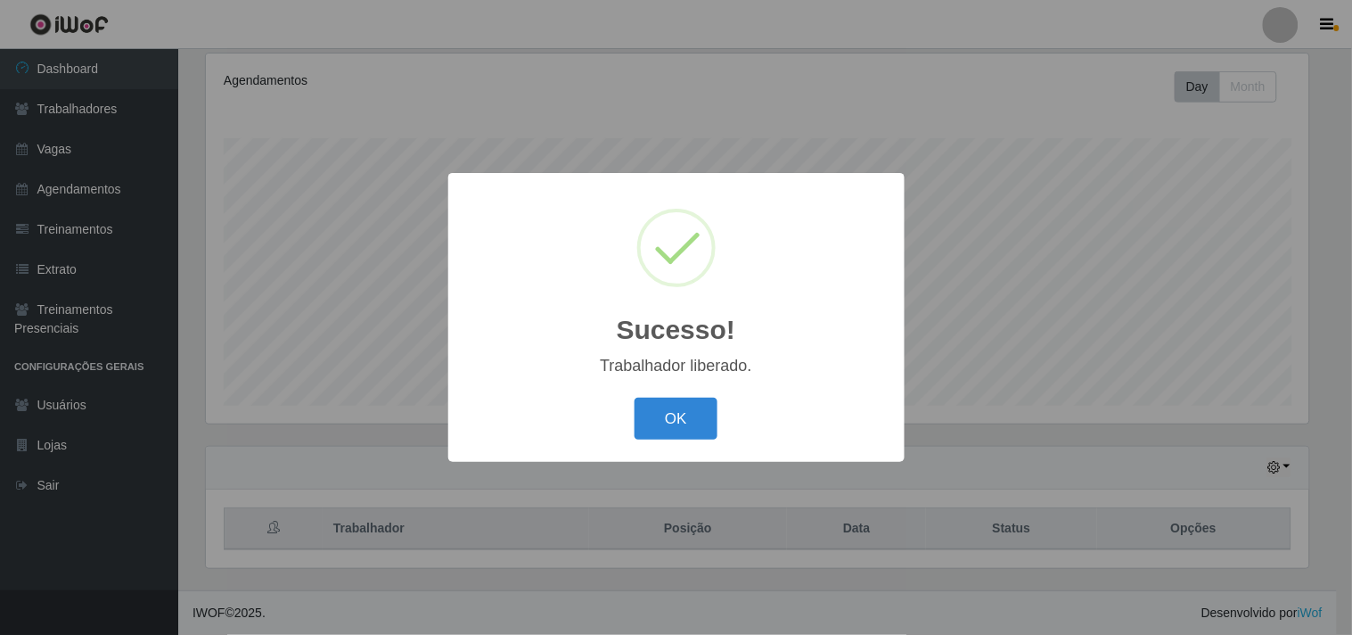
click at [635, 398] on button "OK" at bounding box center [676, 419] width 83 height 42
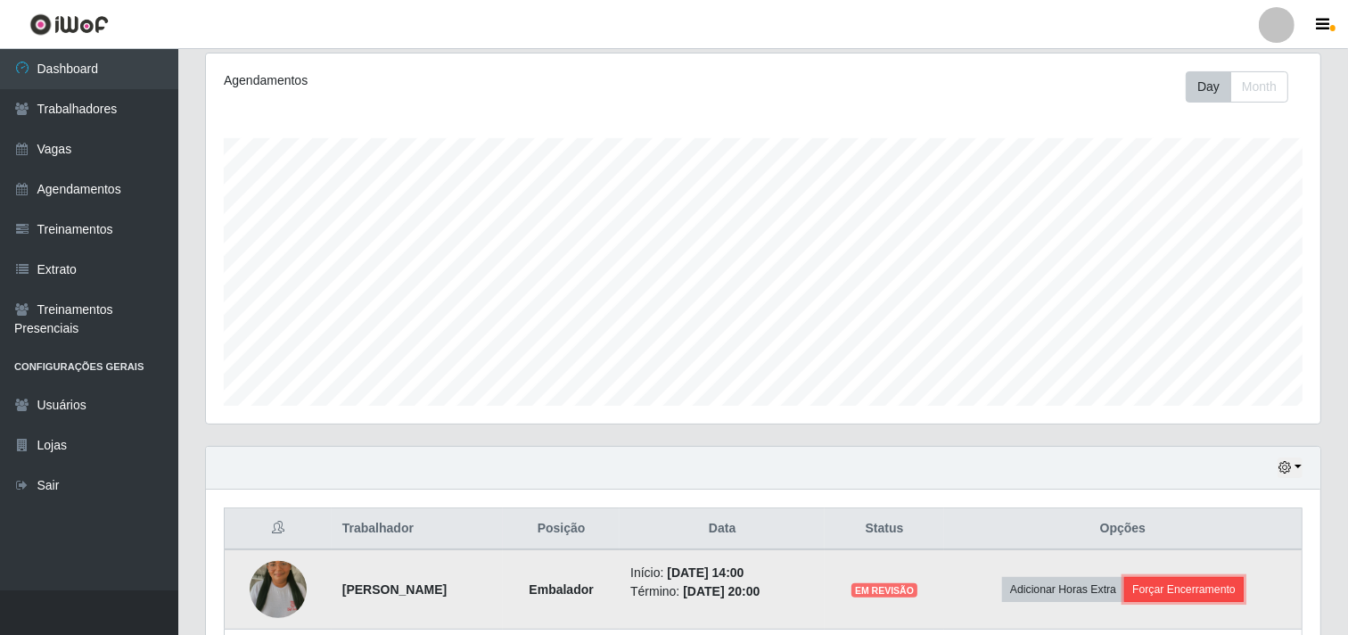
click at [1223, 581] on button "Forçar Encerramento" at bounding box center [1183, 589] width 119 height 25
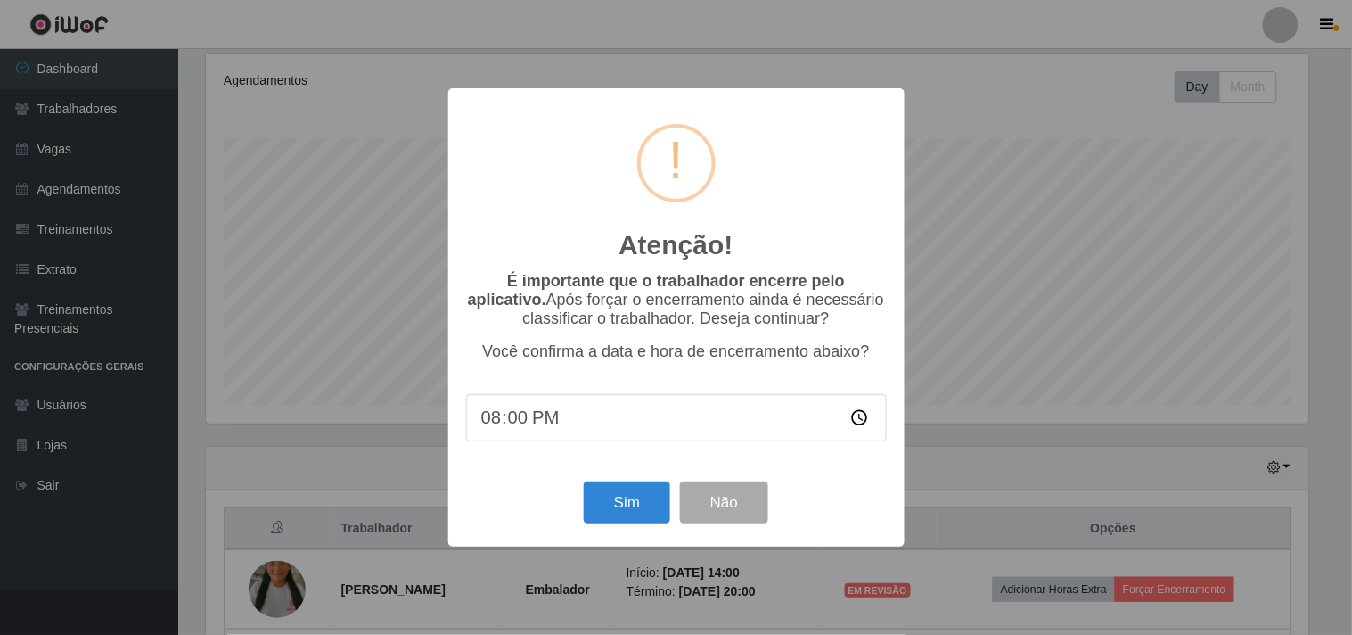
click at [579, 504] on div "Sim Não" at bounding box center [676, 502] width 421 height 51
click at [603, 512] on button "Sim" at bounding box center [627, 502] width 86 height 42
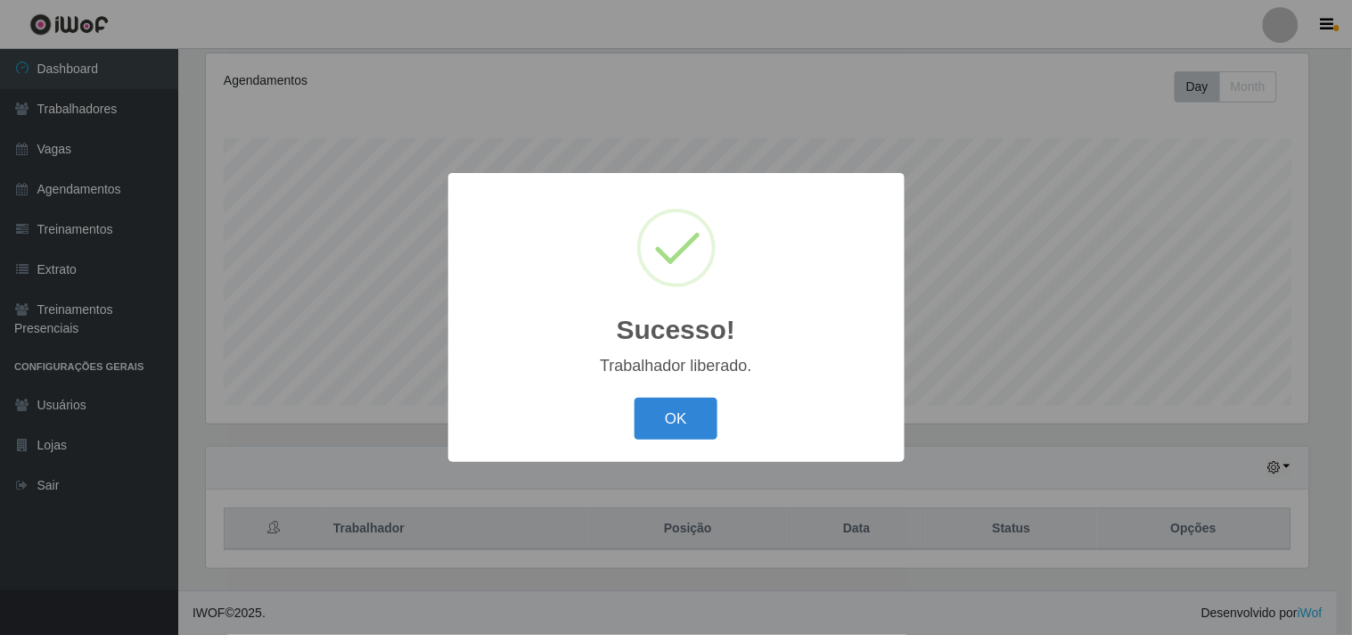
click at [635, 398] on button "OK" at bounding box center [676, 419] width 83 height 42
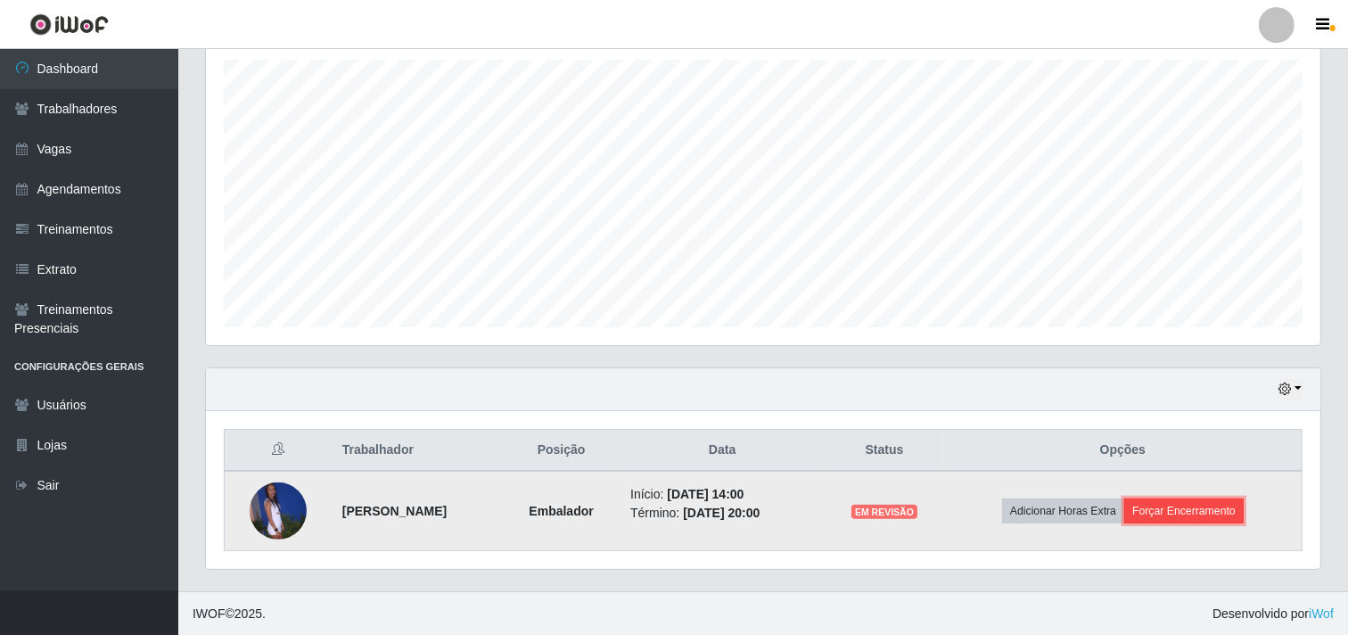
click at [1151, 514] on button "Forçar Encerramento" at bounding box center [1183, 510] width 119 height 25
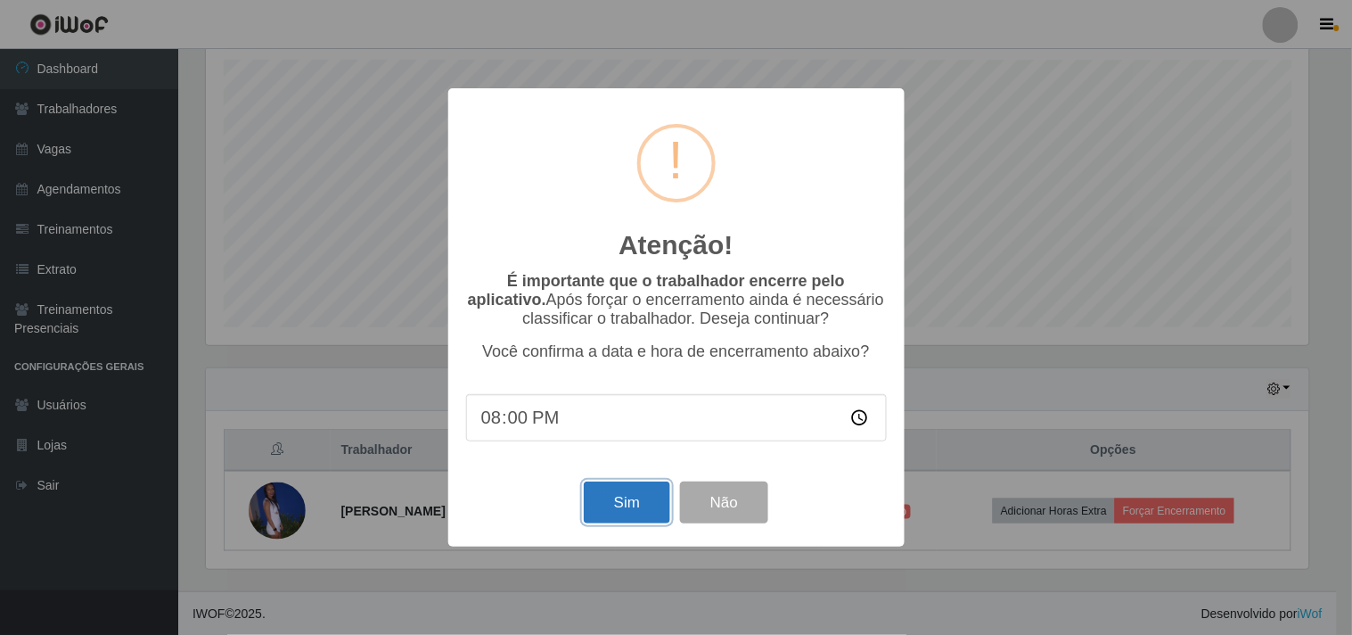
click at [630, 502] on button "Sim" at bounding box center [627, 502] width 86 height 42
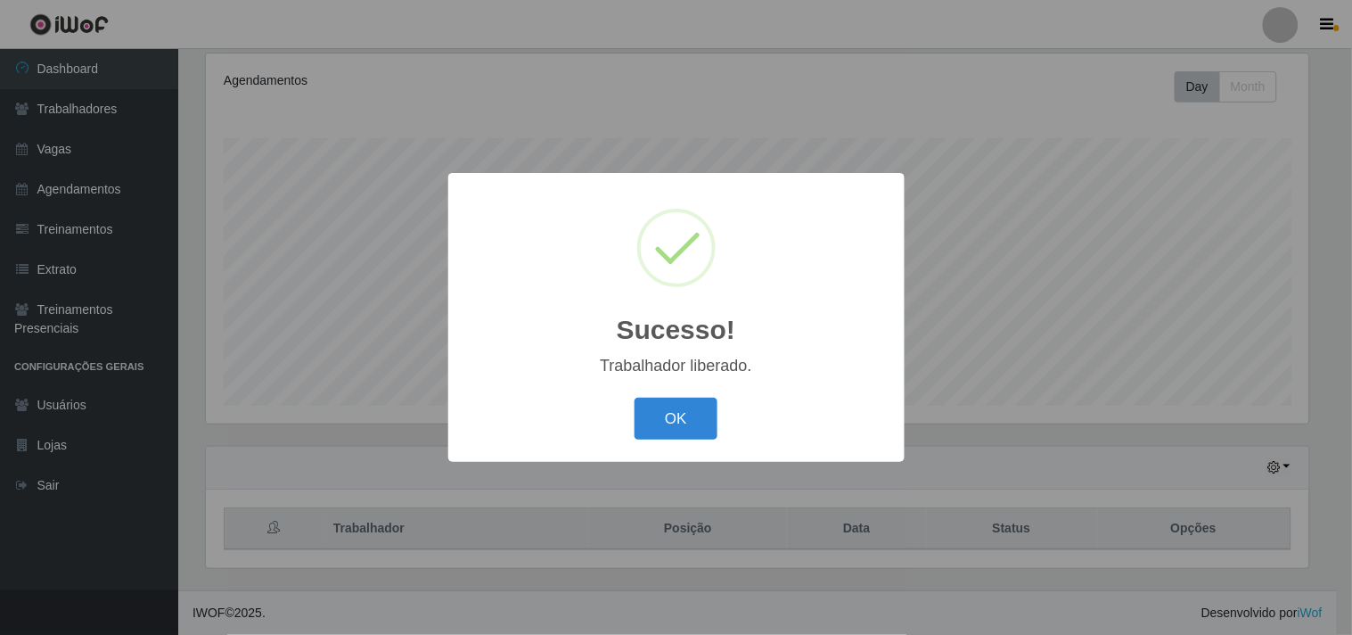
click at [635, 398] on button "OK" at bounding box center [676, 419] width 83 height 42
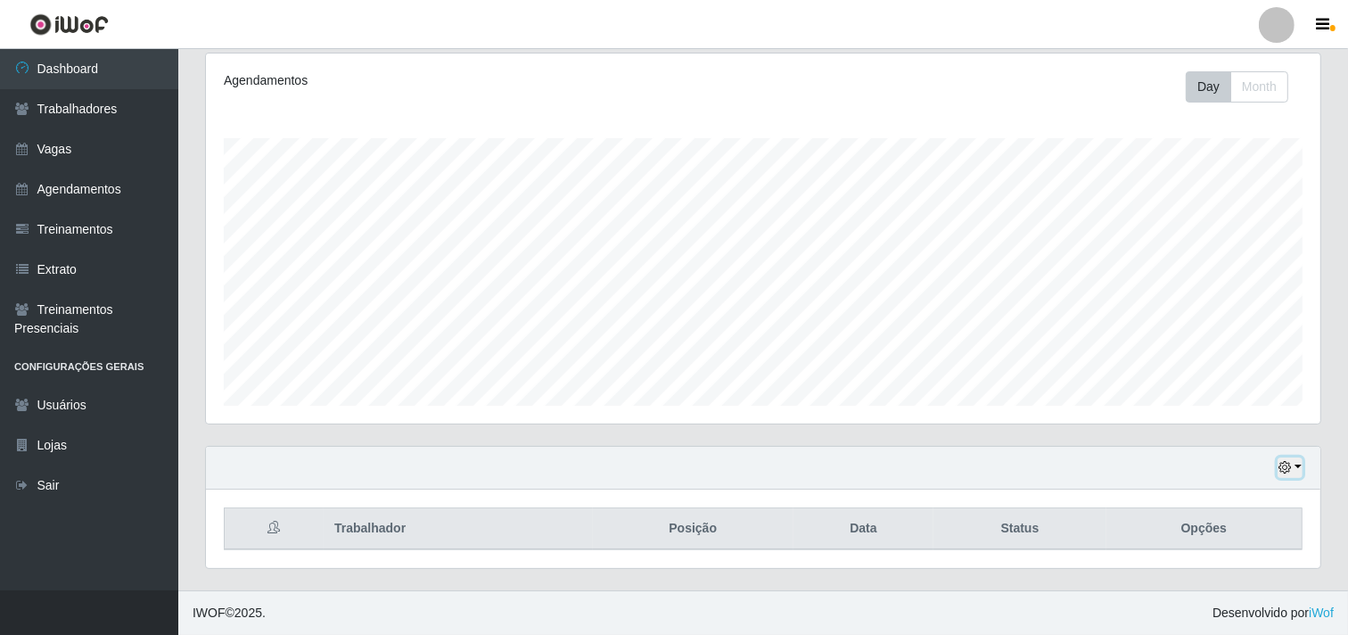
click at [1294, 471] on button "button" at bounding box center [1289, 467] width 25 height 20
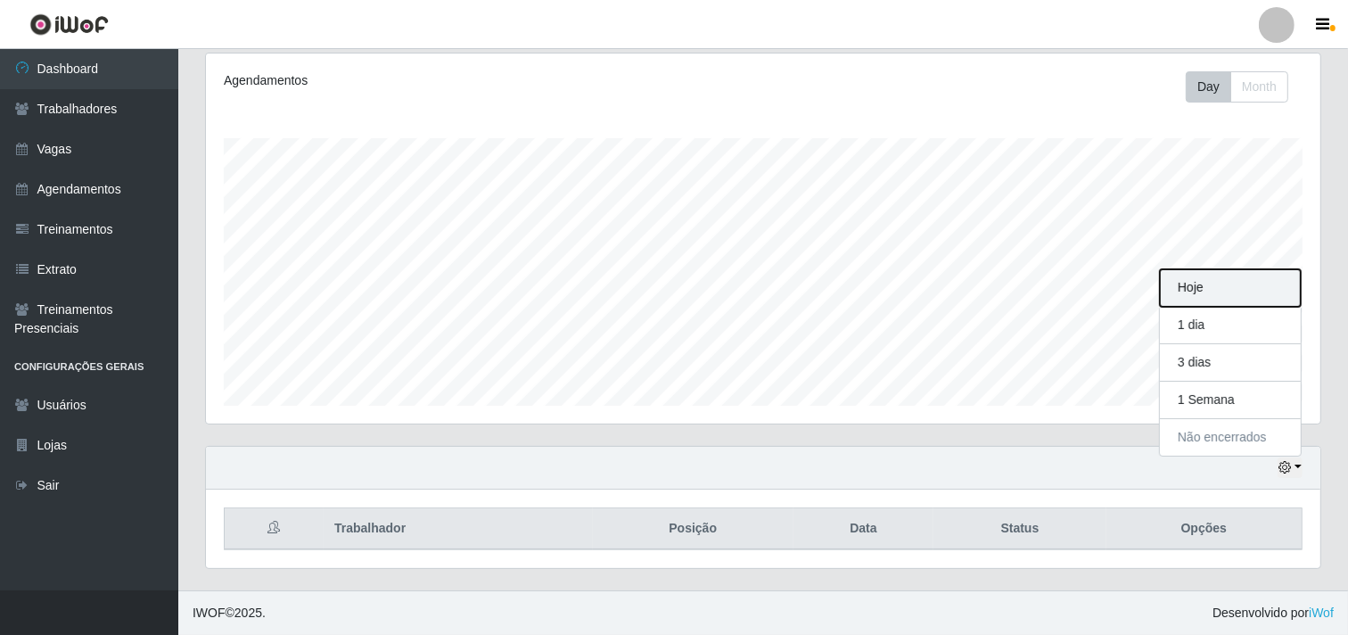
click at [1186, 291] on button "Hoje" at bounding box center [1230, 287] width 141 height 37
